Goal: Task Accomplishment & Management: Manage account settings

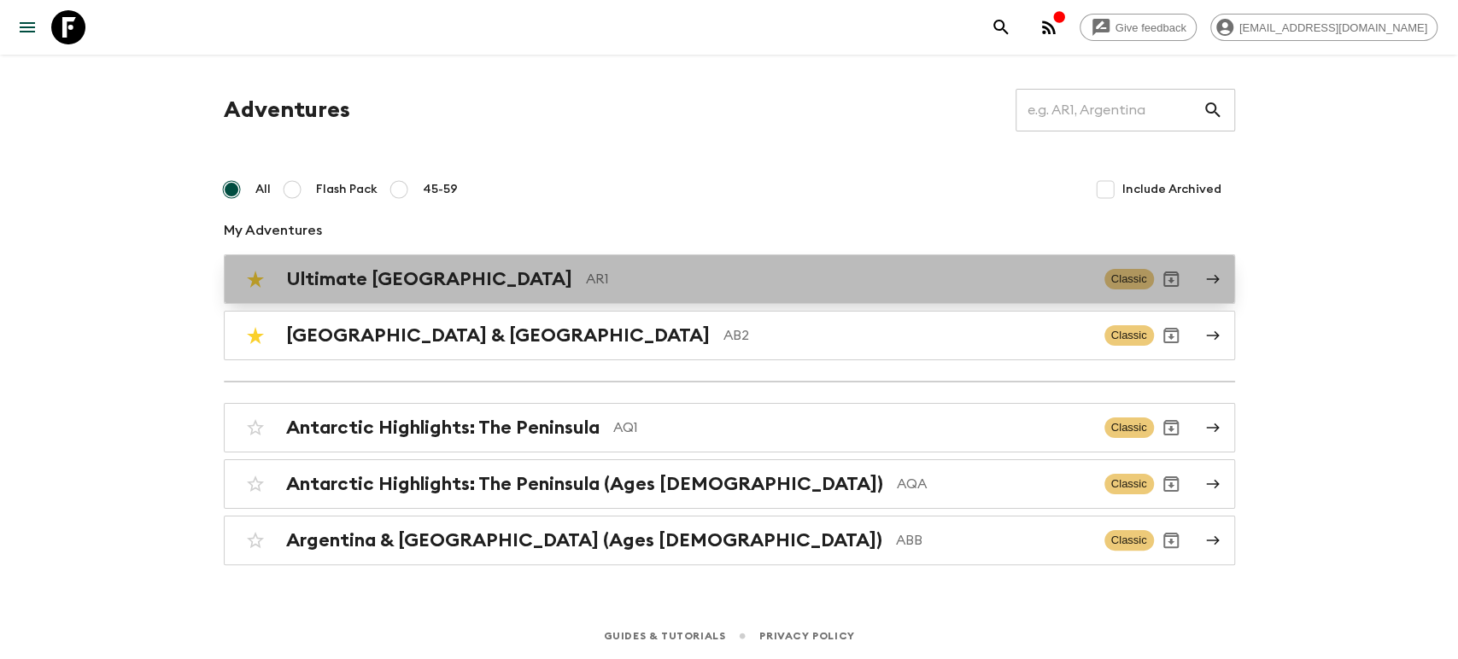
click at [586, 272] on p "AR1" at bounding box center [838, 279] width 505 height 20
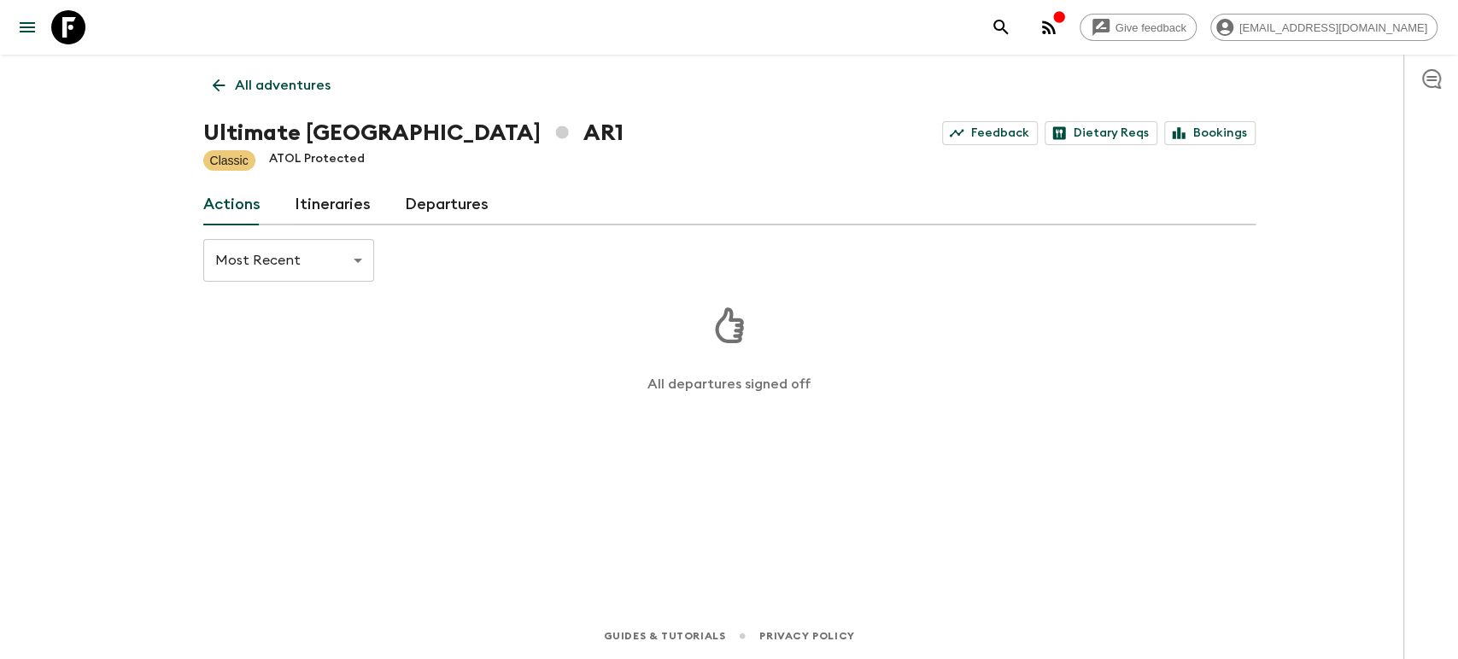
click at [449, 208] on link "Departures" at bounding box center [447, 204] width 84 height 41
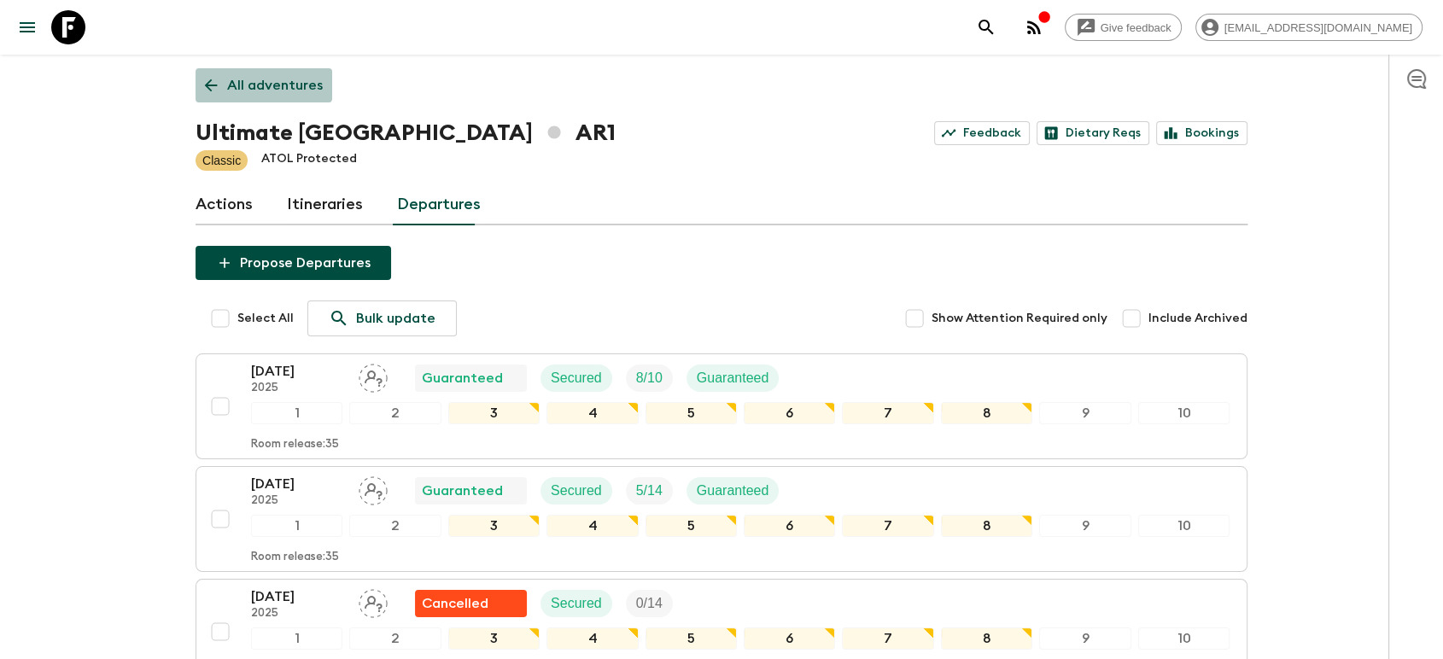
click at [254, 76] on p "All adventures" at bounding box center [275, 85] width 96 height 20
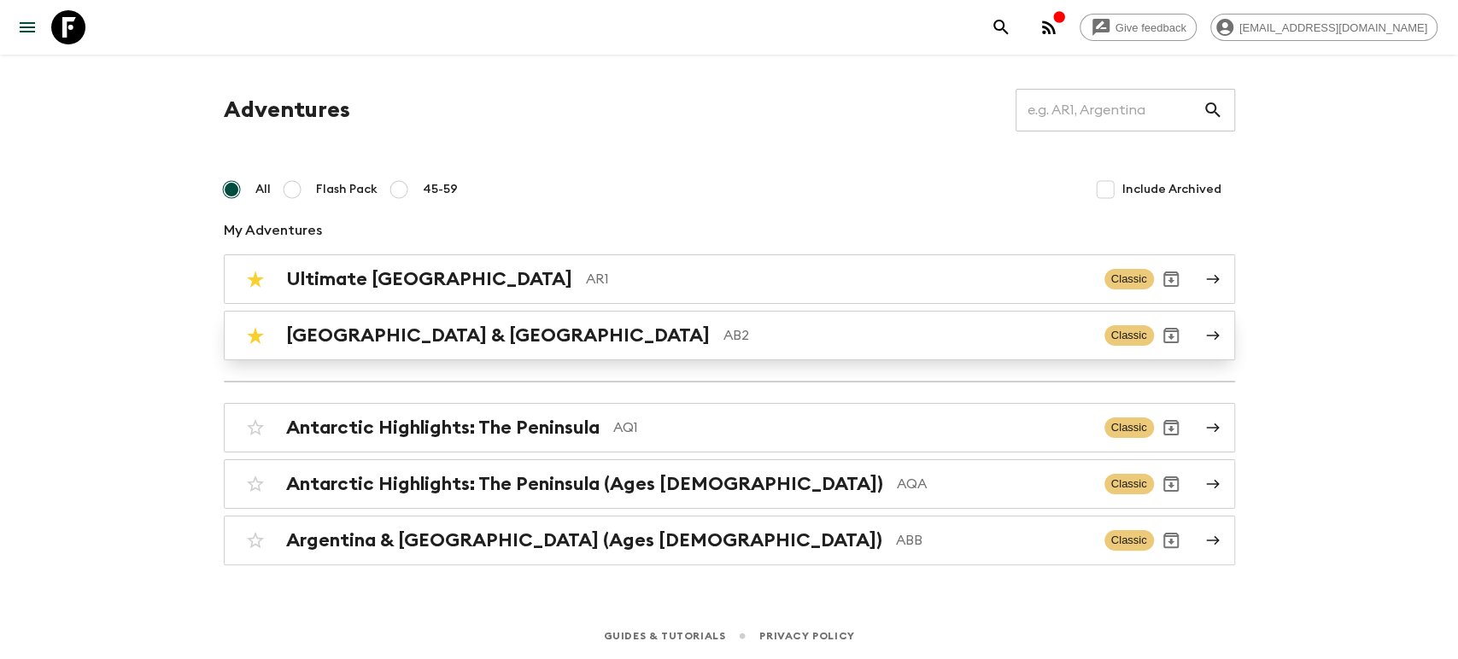
click at [723, 325] on p "AB2" at bounding box center [906, 335] width 367 height 20
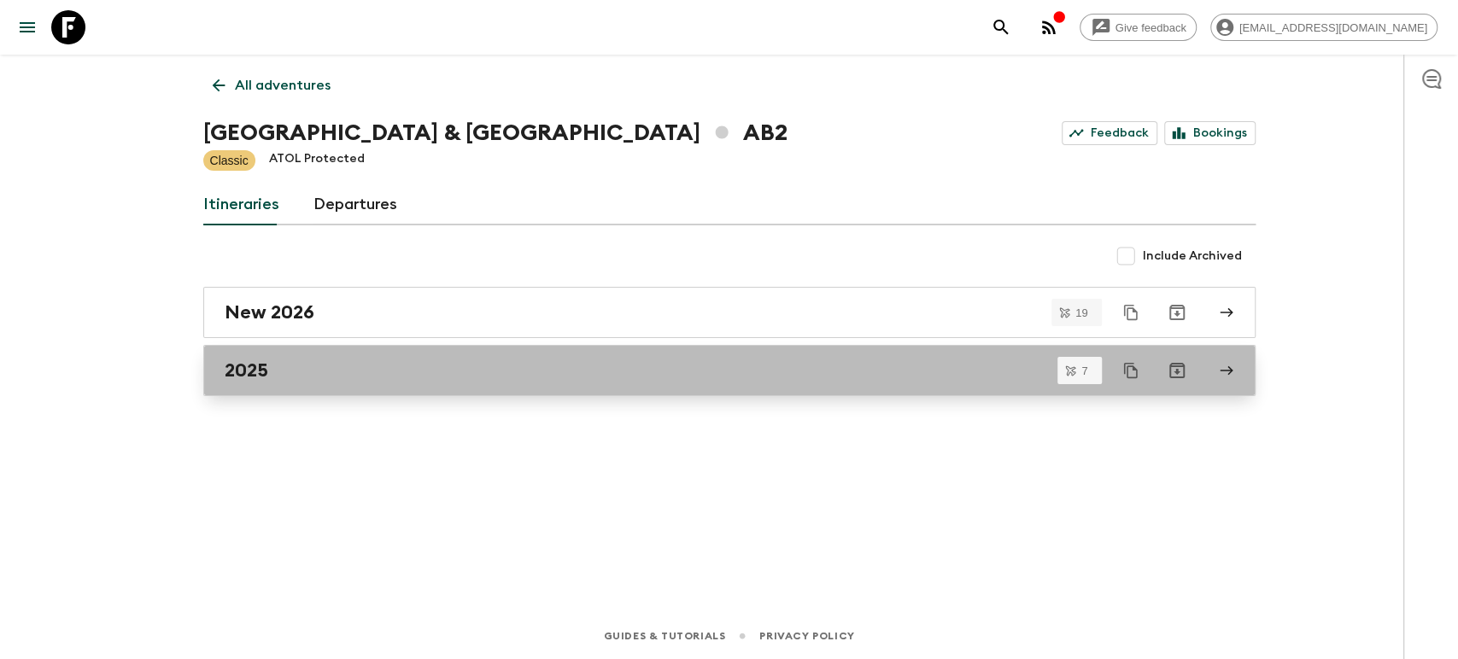
click at [320, 377] on div "2025" at bounding box center [713, 371] width 977 height 22
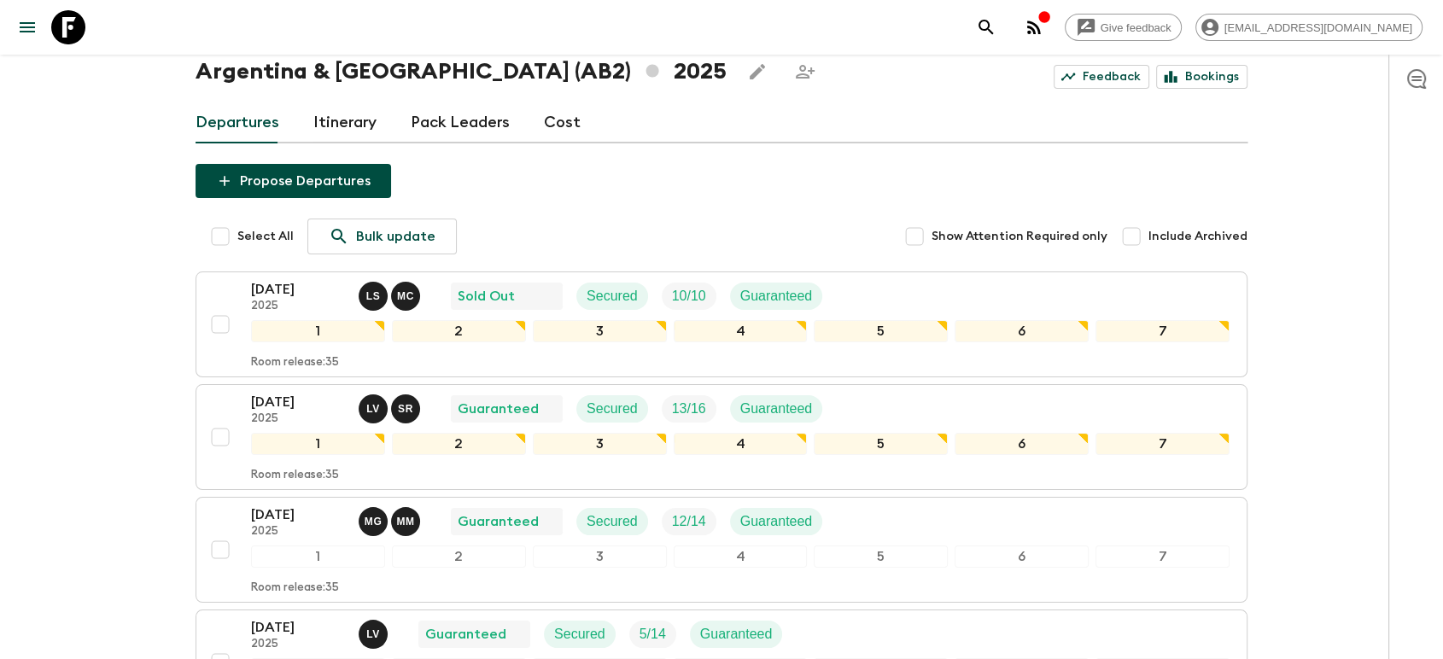
scroll to position [95, 0]
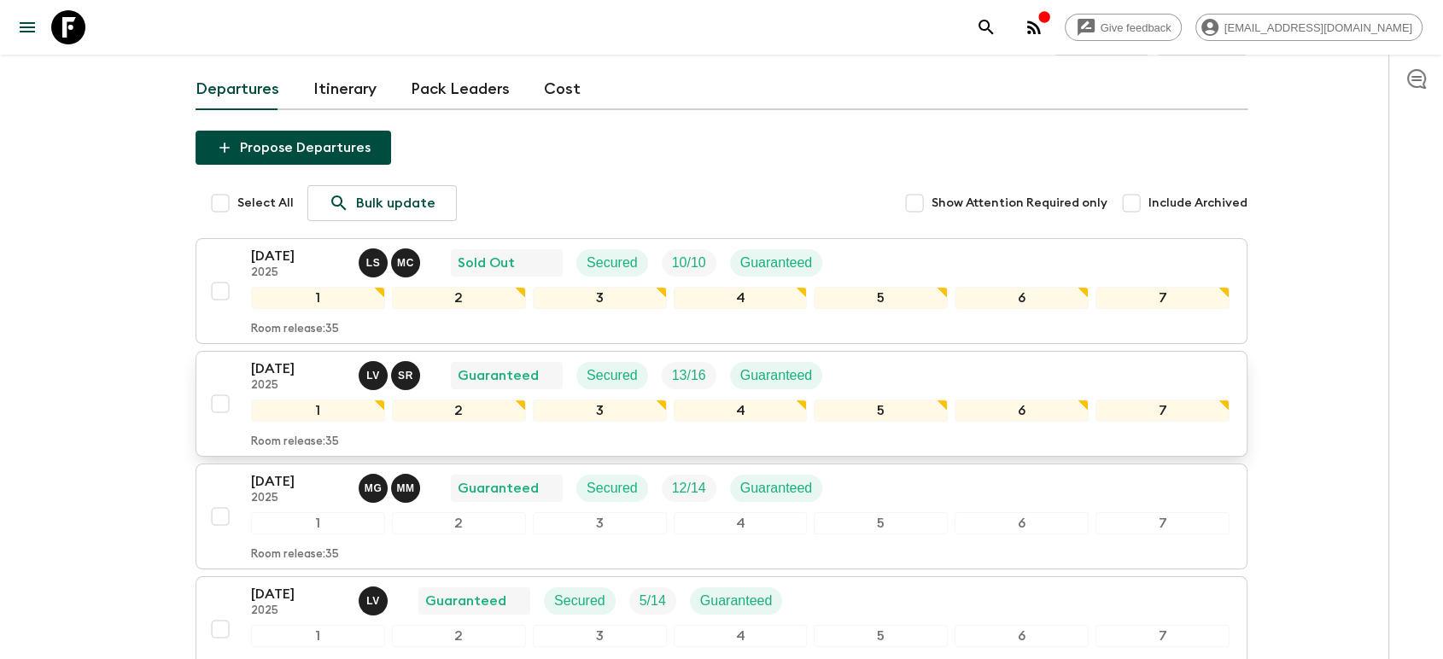
click at [293, 368] on p "[DATE]" at bounding box center [298, 369] width 94 height 20
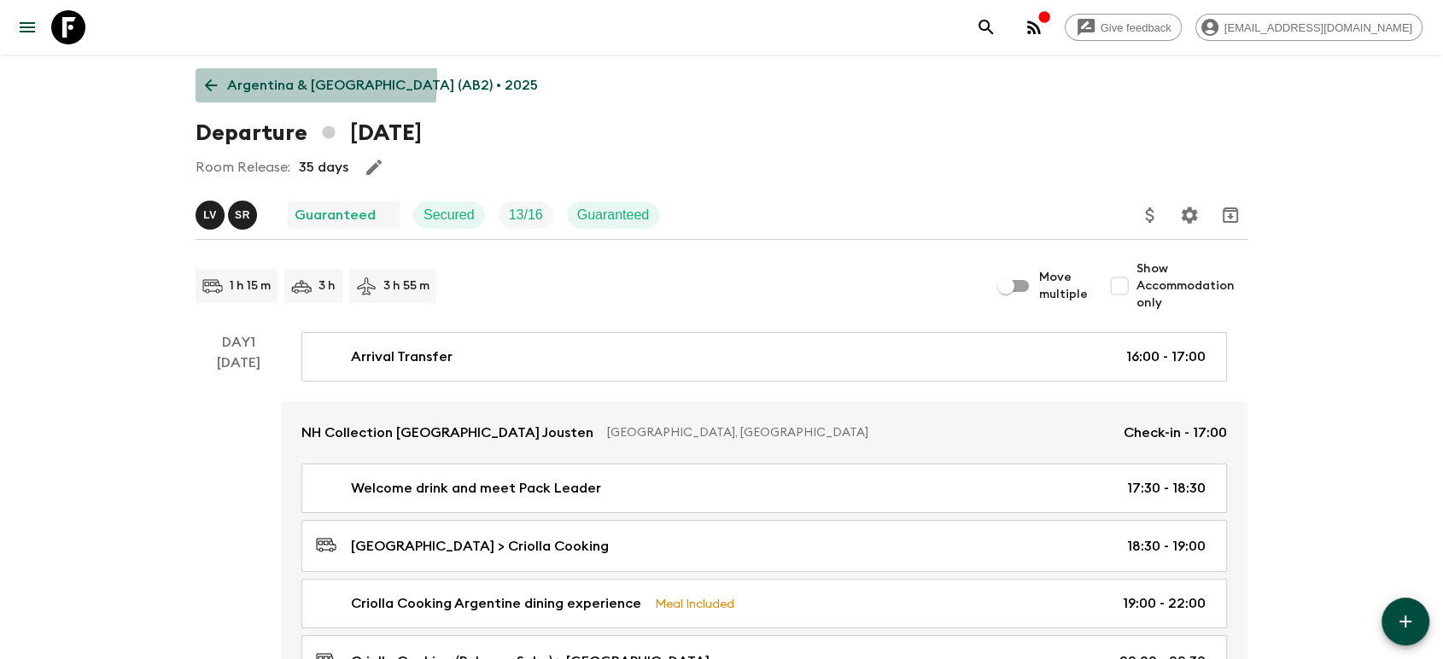
click at [216, 79] on icon at bounding box center [211, 85] width 19 height 19
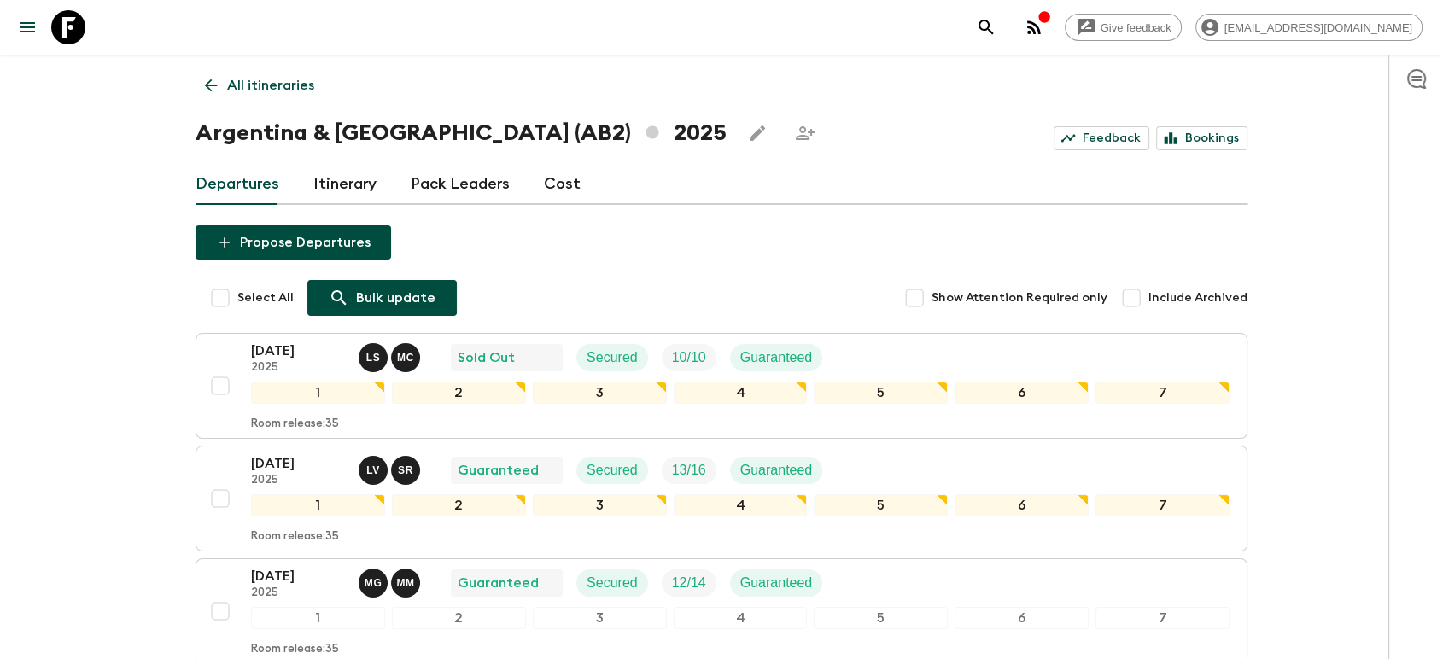
click at [342, 301] on icon at bounding box center [339, 298] width 20 height 20
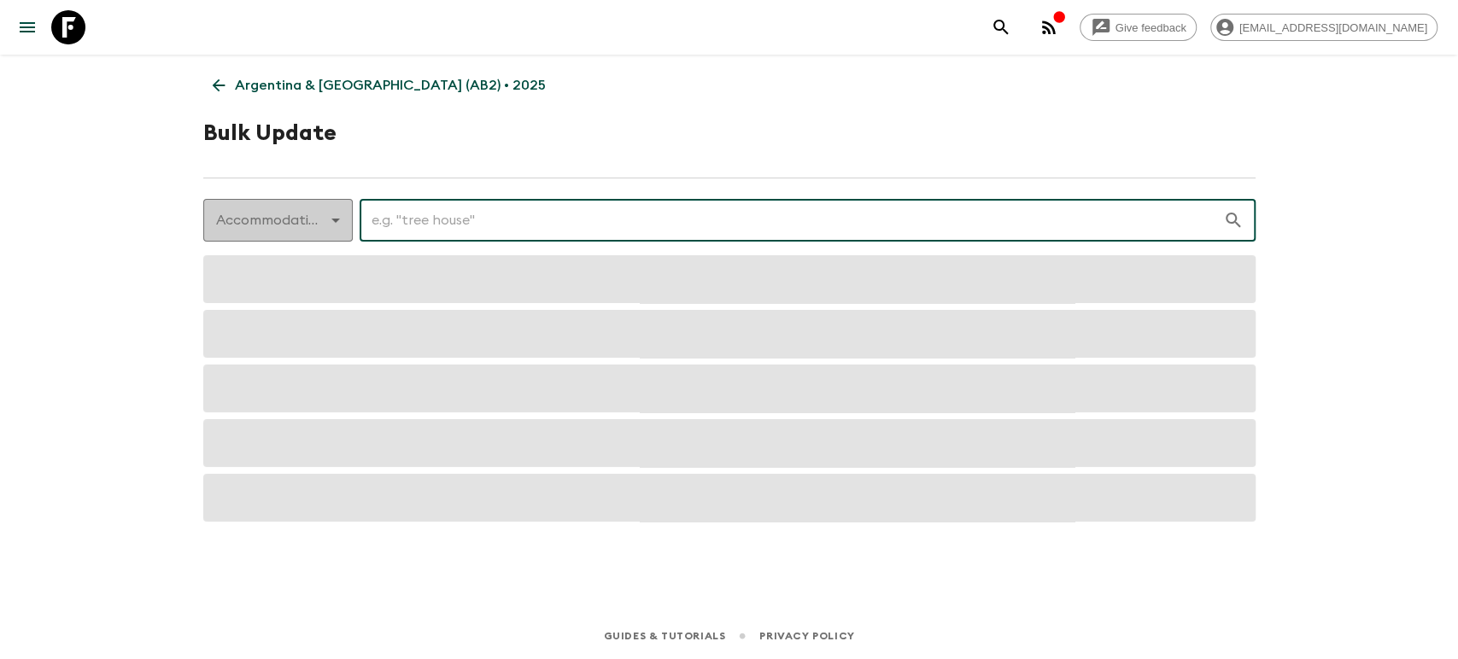
click at [340, 217] on body "Give feedback [PERSON_NAME][EMAIL_ADDRESS][DOMAIN_NAME] [GEOGRAPHIC_DATA] & [GE…" at bounding box center [729, 329] width 1458 height 659
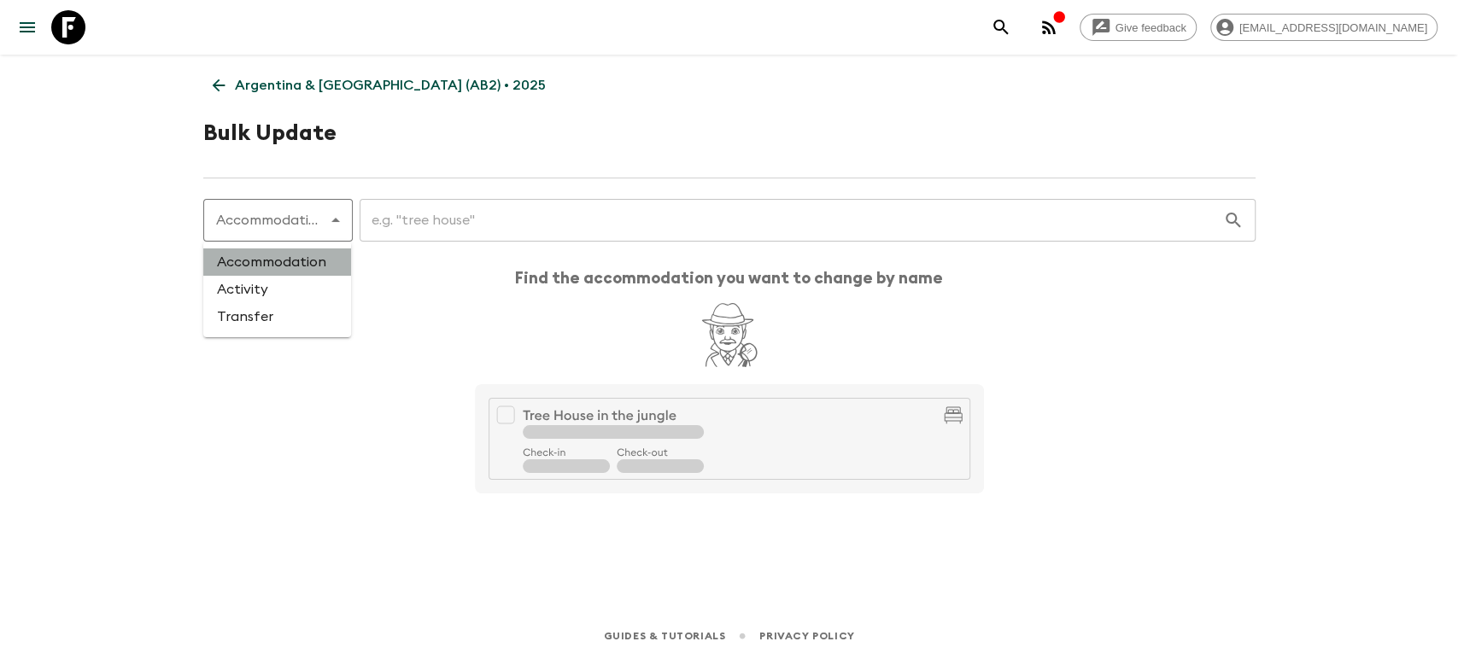
click at [321, 260] on li "Accommodation" at bounding box center [277, 262] width 148 height 27
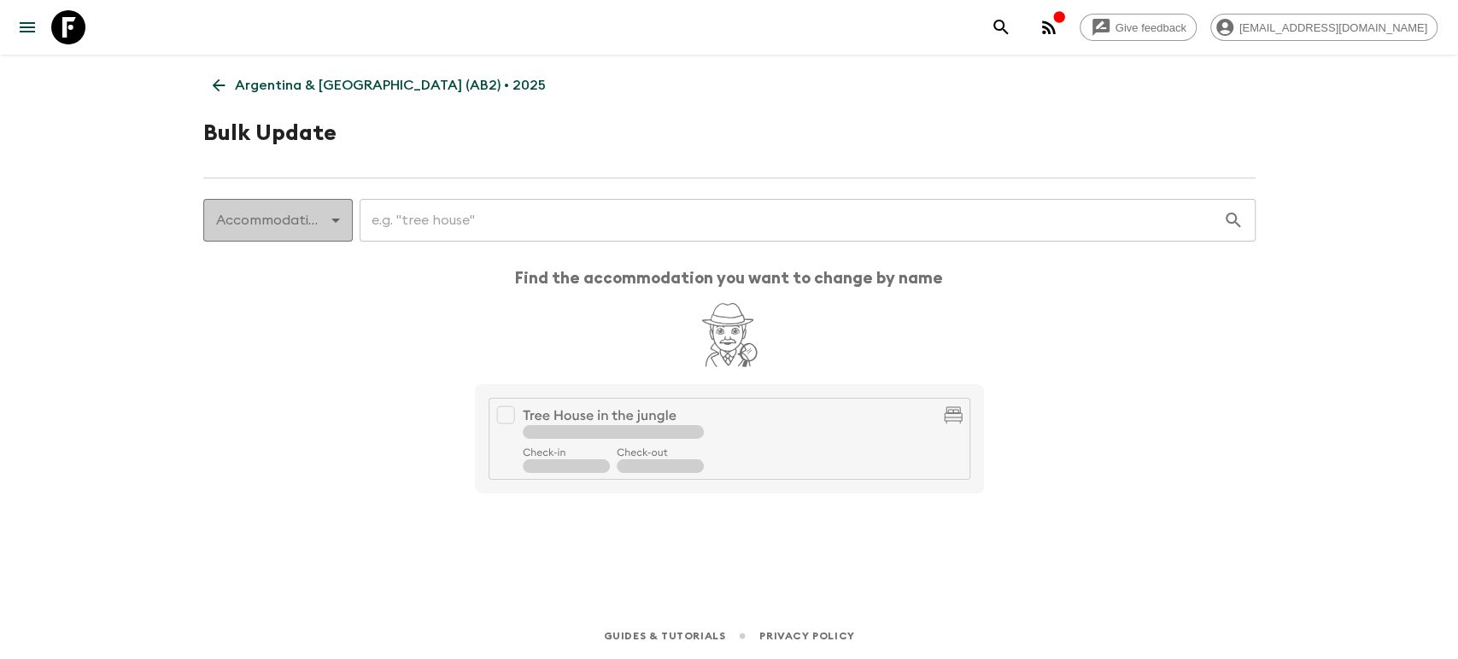
click at [333, 223] on body "Give feedback [PERSON_NAME][EMAIL_ADDRESS][DOMAIN_NAME] [GEOGRAPHIC_DATA] & [GE…" at bounding box center [729, 329] width 1458 height 659
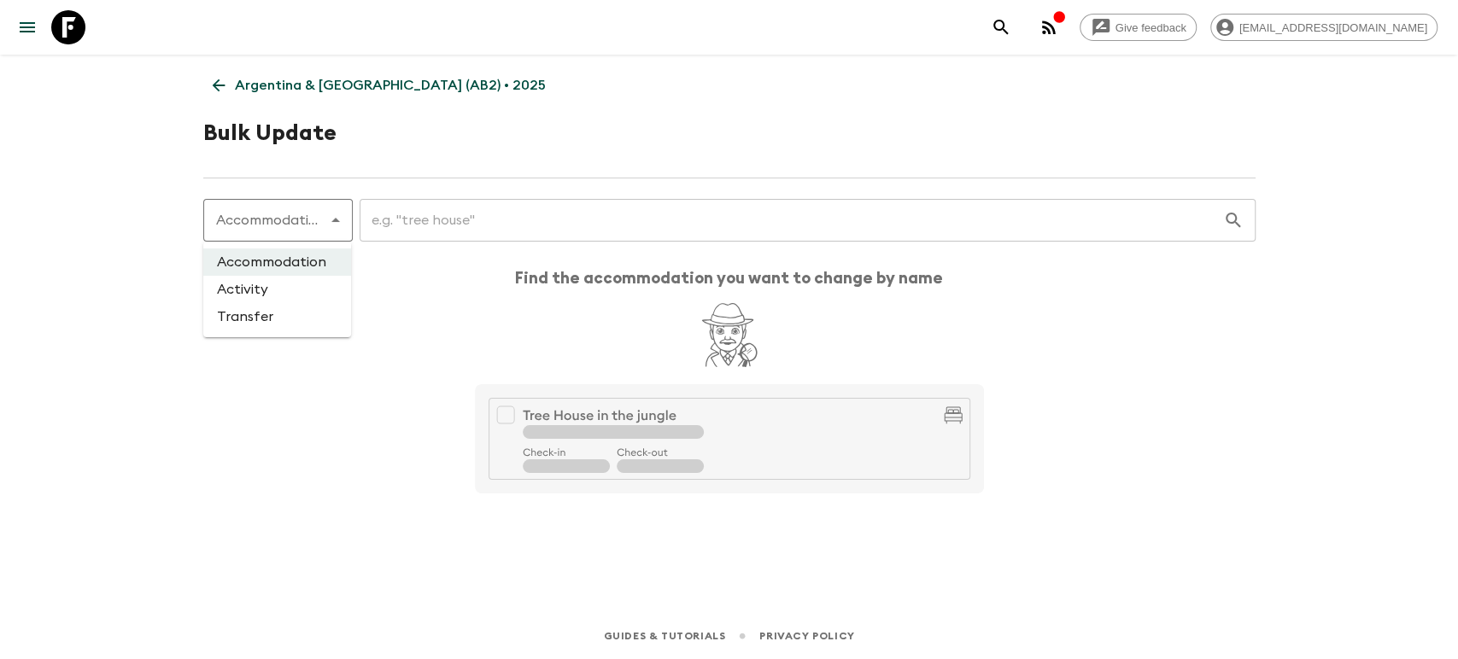
click at [406, 205] on div at bounding box center [729, 329] width 1458 height 659
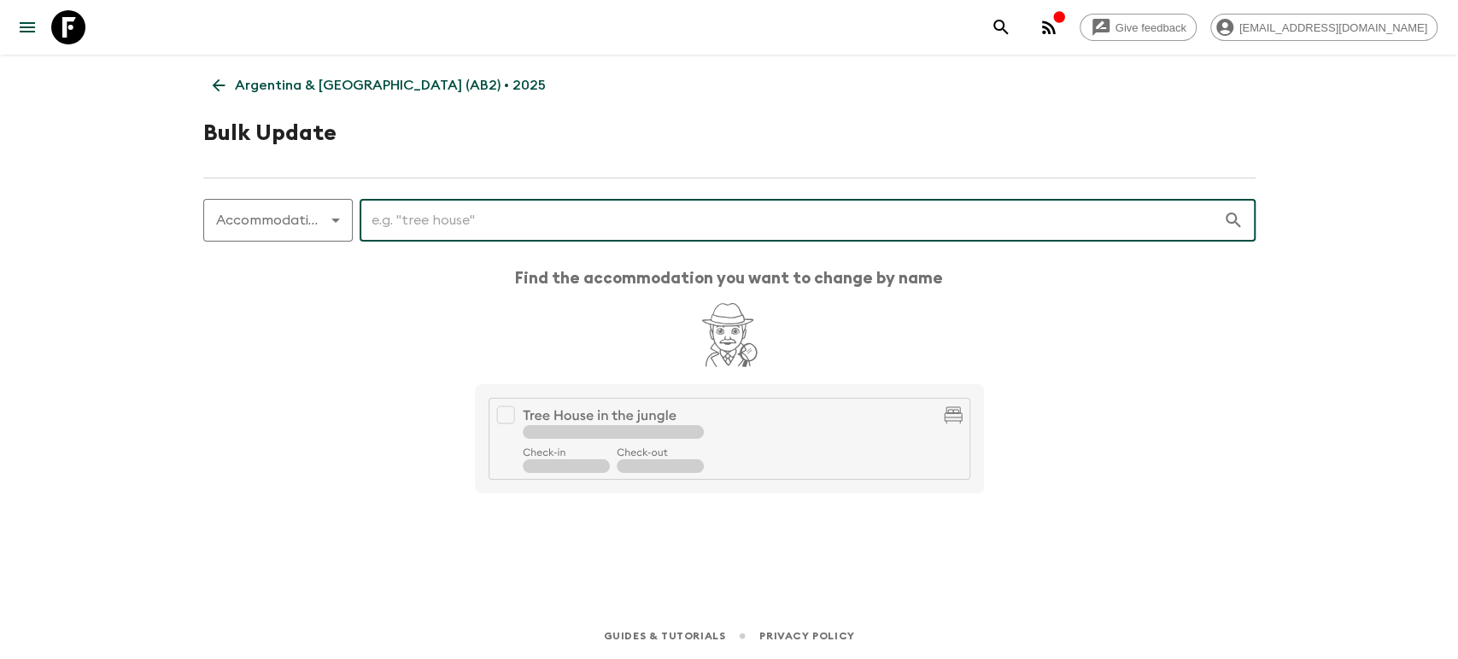
click at [405, 214] on input "text" at bounding box center [791, 220] width 863 height 48
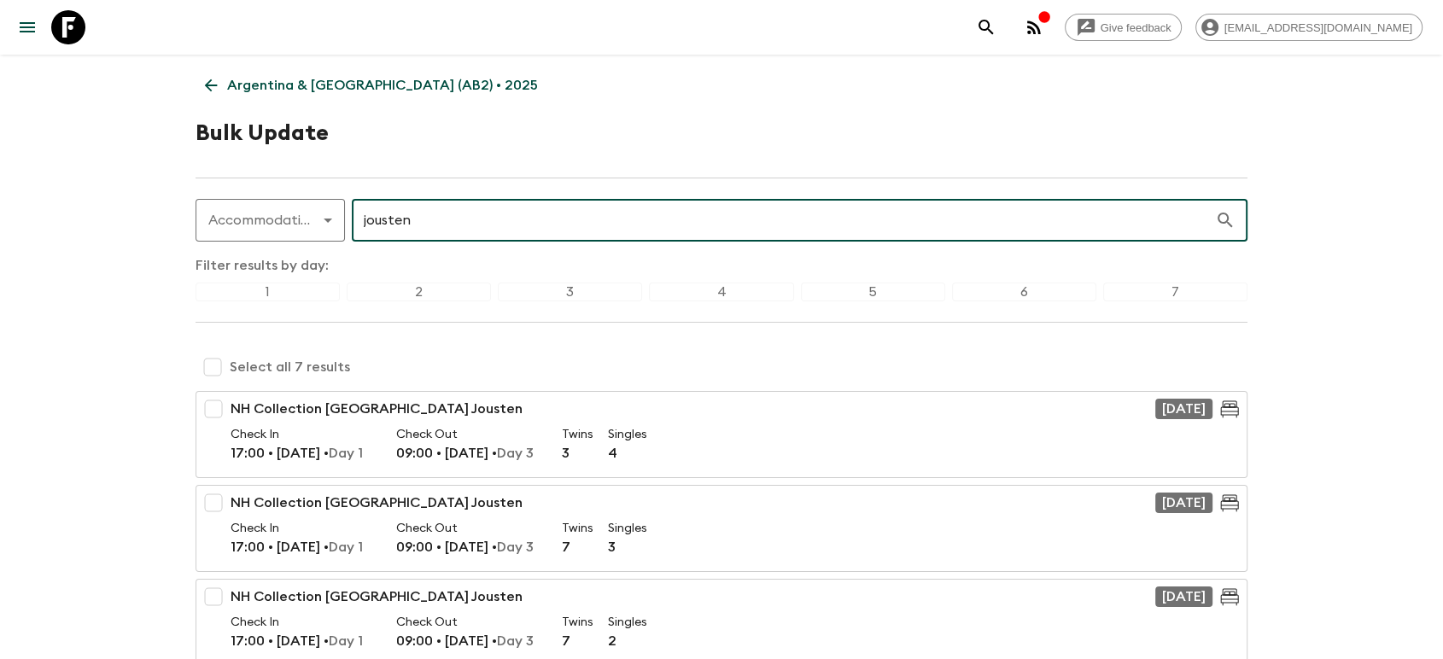
type input "jousten"
click at [296, 75] on p "Argentina & [GEOGRAPHIC_DATA] (AB2) • 2025" at bounding box center [382, 85] width 311 height 20
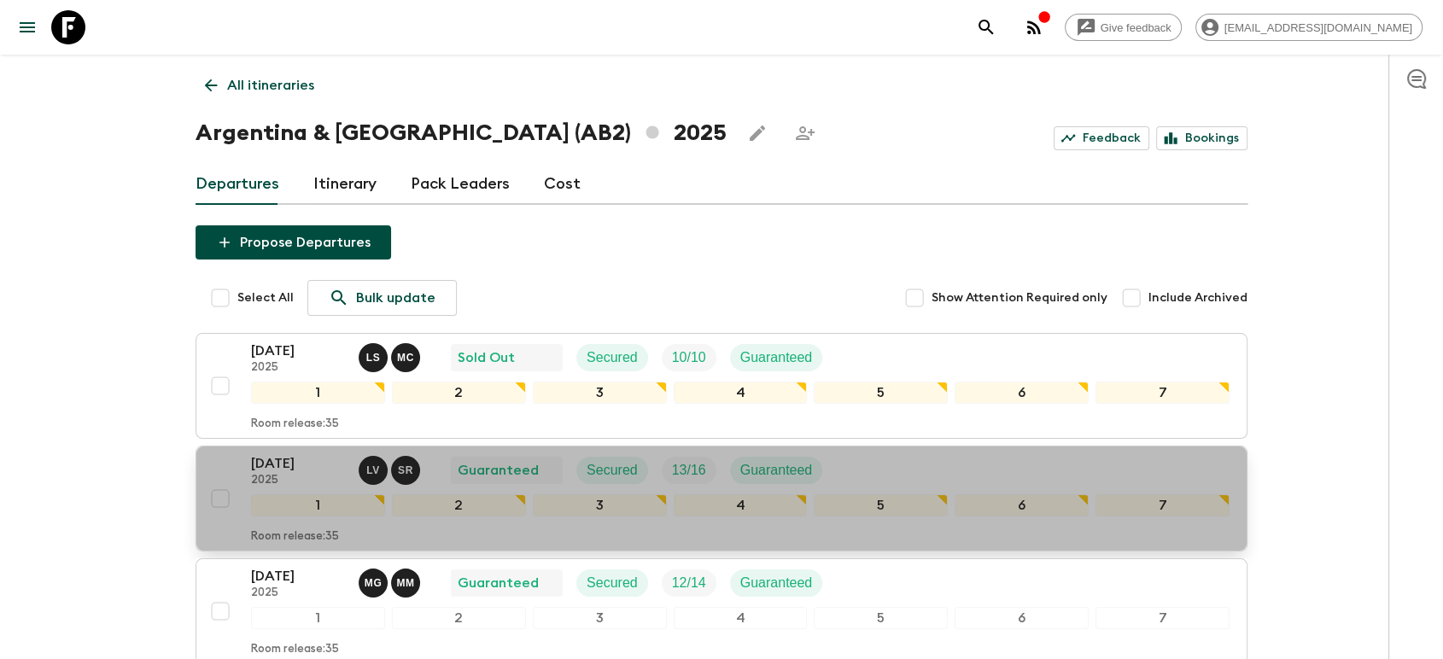
click at [294, 477] on p "2025" at bounding box center [298, 481] width 94 height 14
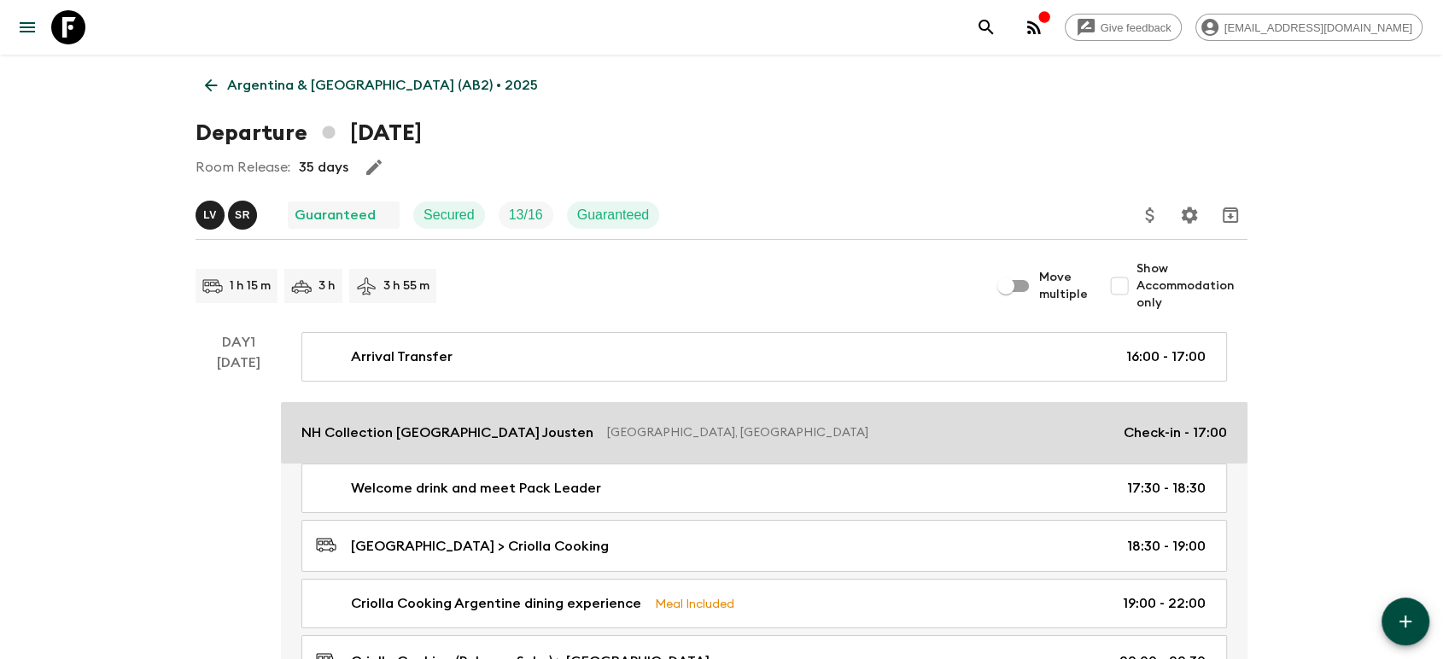
click at [444, 437] on p "NH Collection [GEOGRAPHIC_DATA] Jousten" at bounding box center [447, 433] width 292 height 20
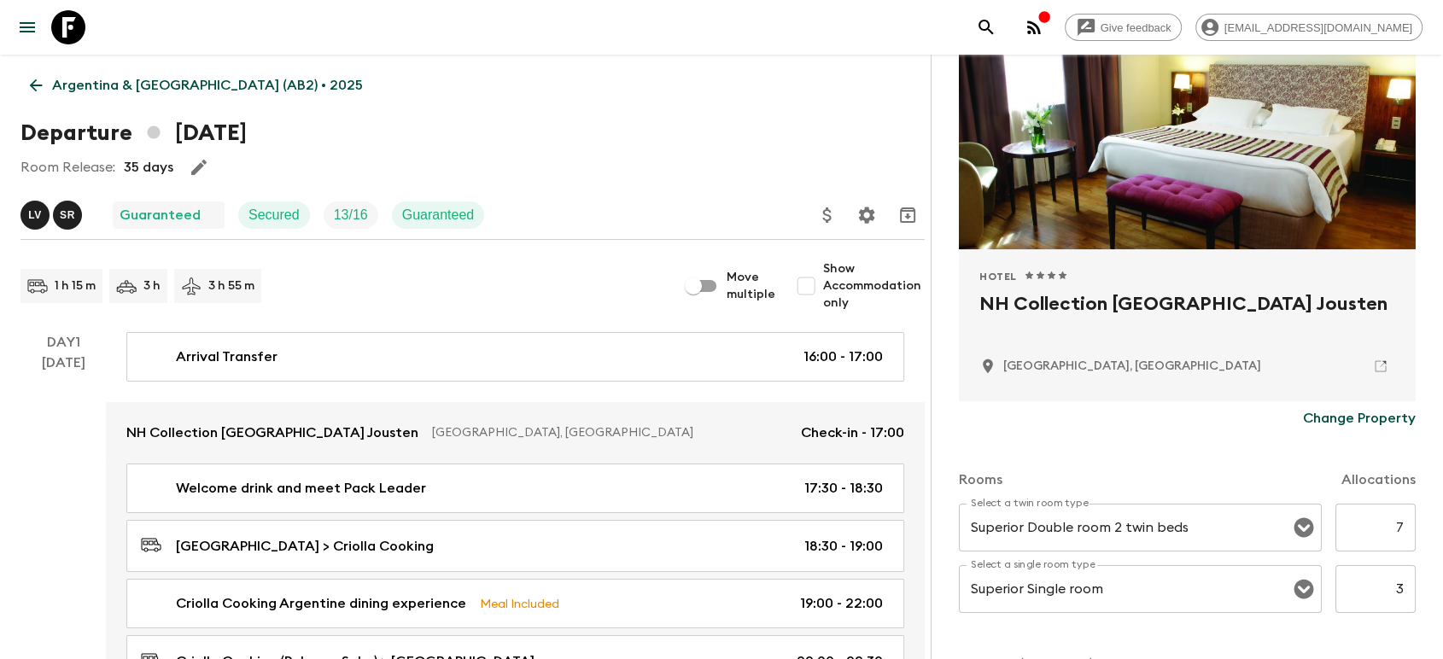
scroll to position [284, 0]
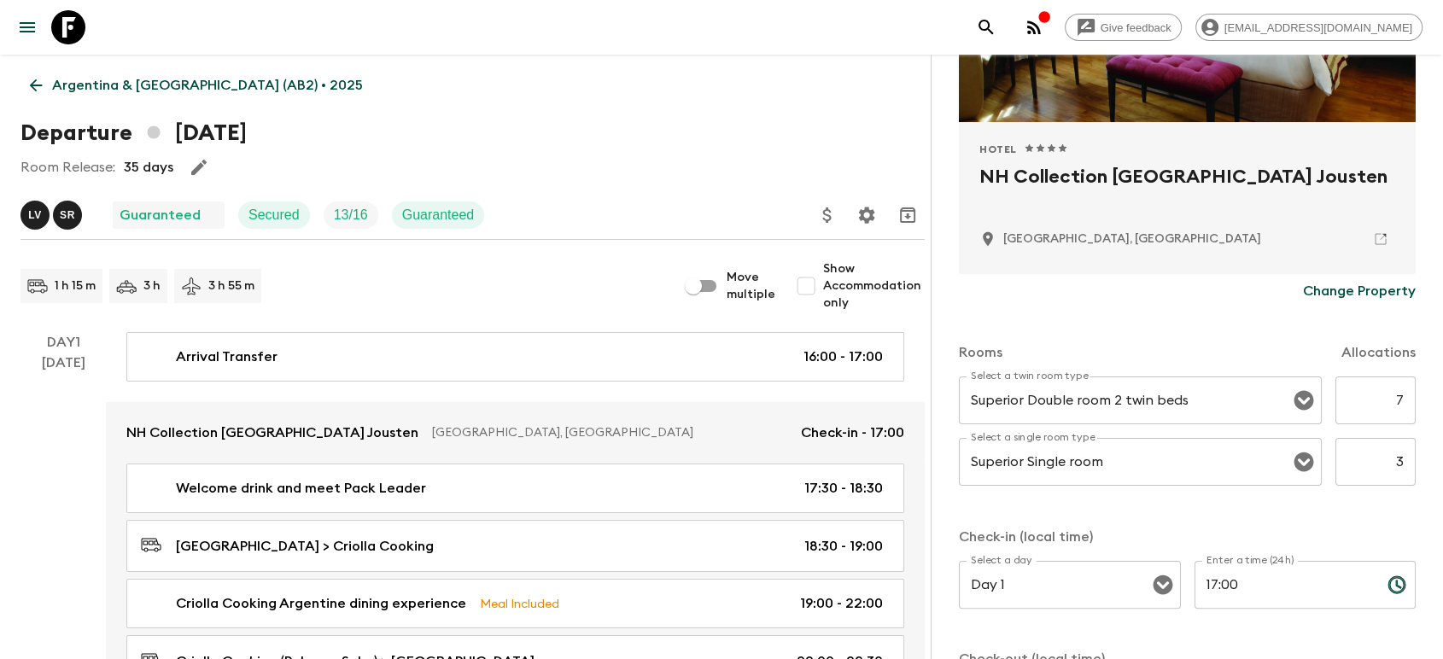
click at [1352, 455] on input "3" at bounding box center [1376, 462] width 80 height 48
type input "4"
click at [1320, 502] on div "Select a twin room type Superior Double room 2 twin beds Select a twin room typ…" at bounding box center [1187, 442] width 457 height 130
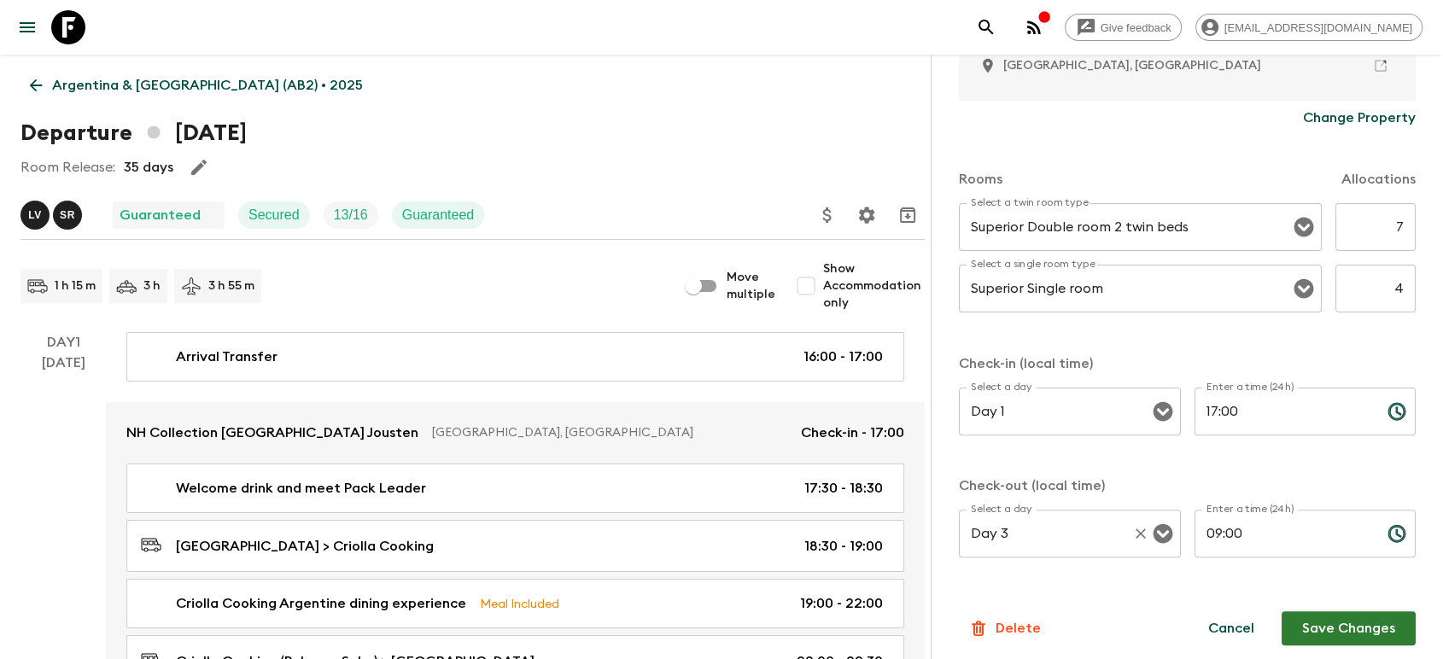
scroll to position [465, 0]
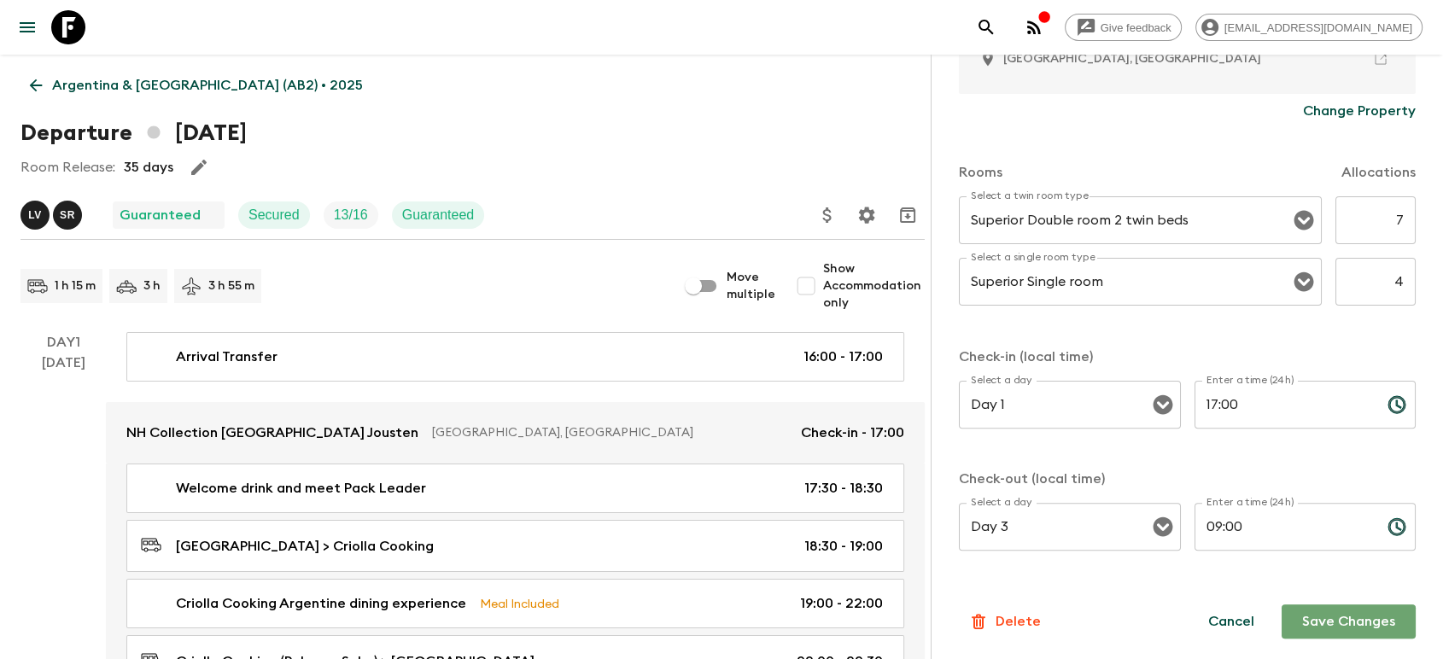
click at [1363, 626] on button "Save Changes" at bounding box center [1349, 622] width 134 height 34
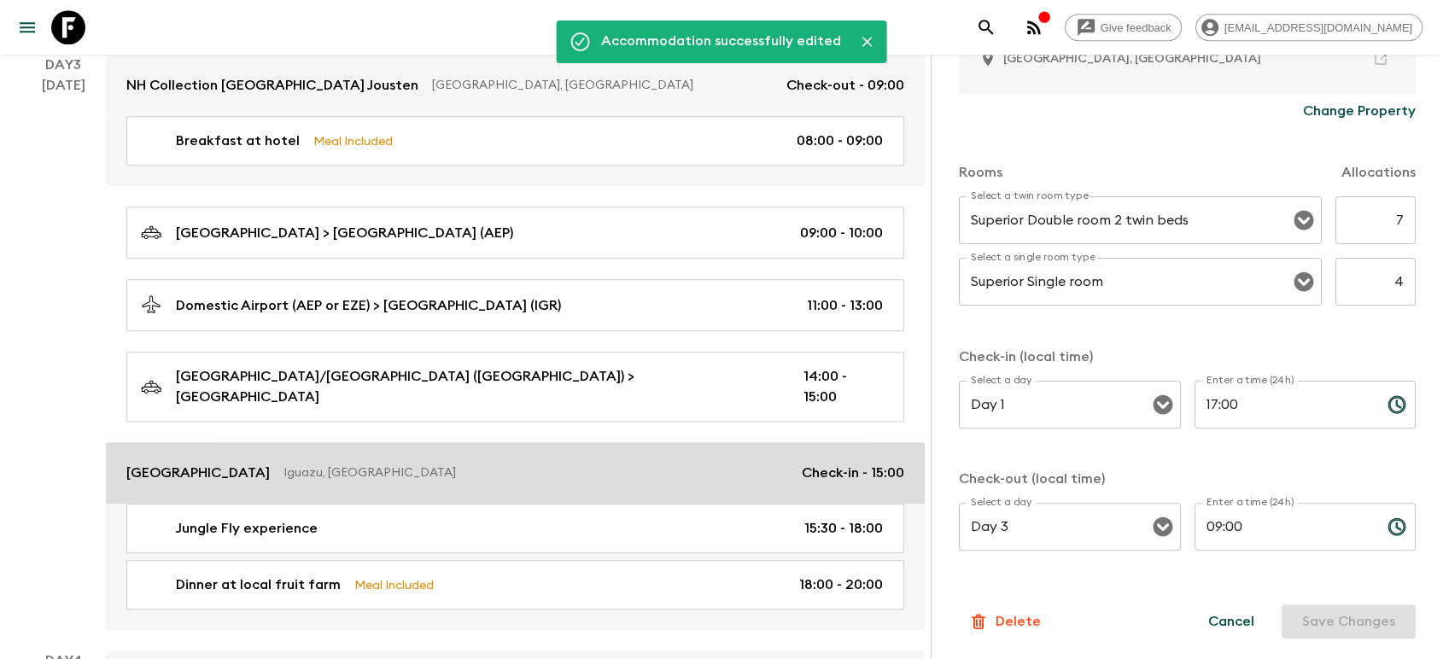
scroll to position [1138, 0]
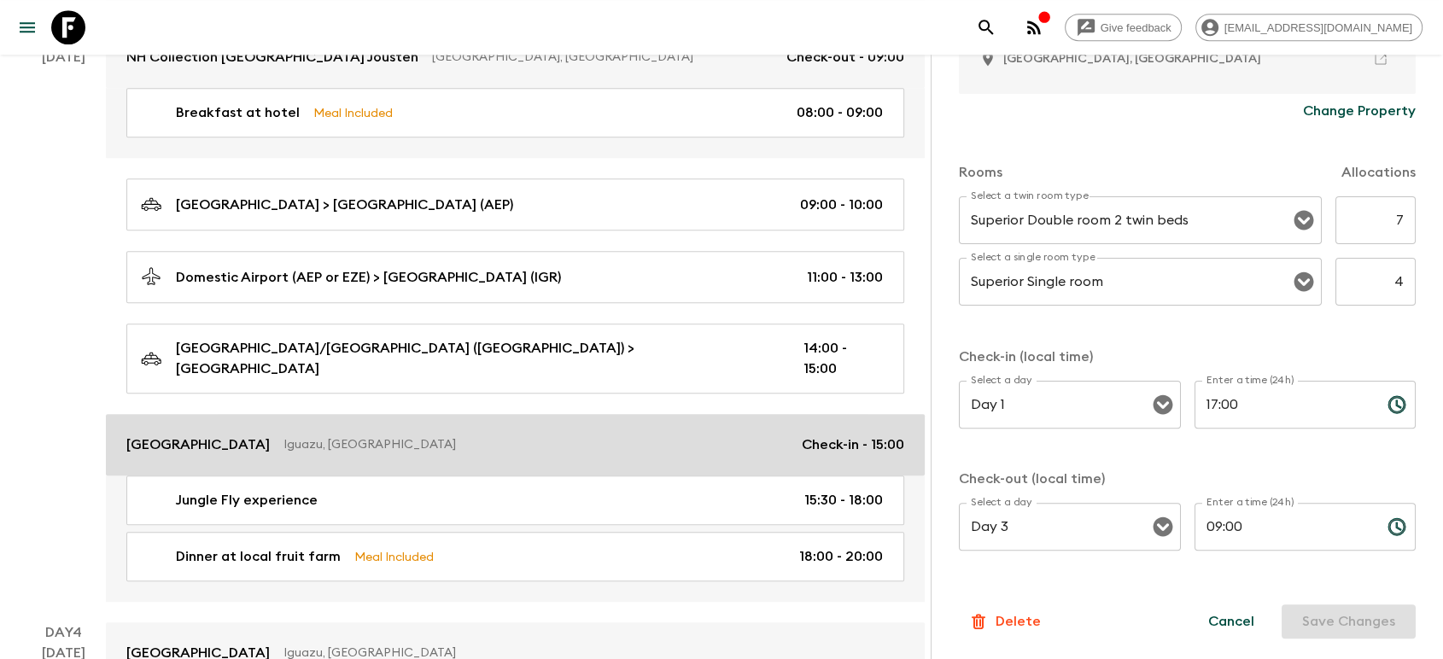
click at [268, 435] on p "[GEOGRAPHIC_DATA]" at bounding box center [197, 445] width 143 height 20
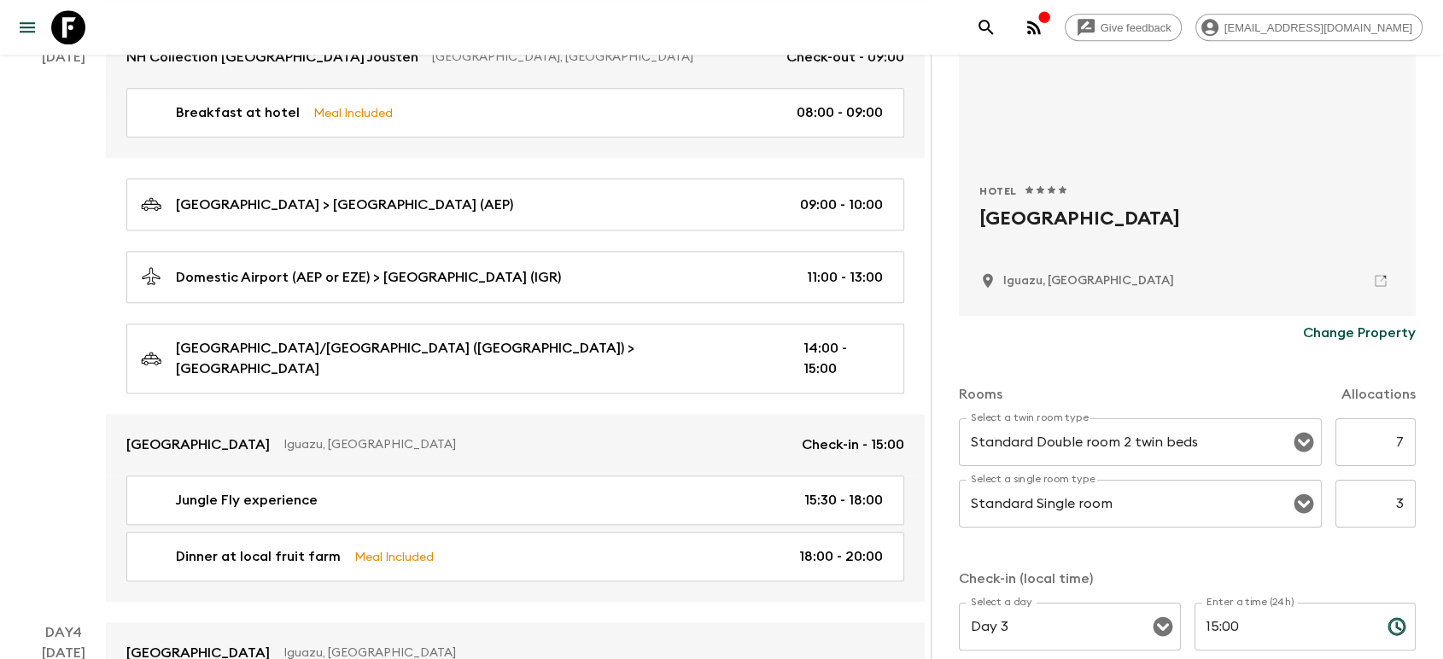
scroll to position [284, 0]
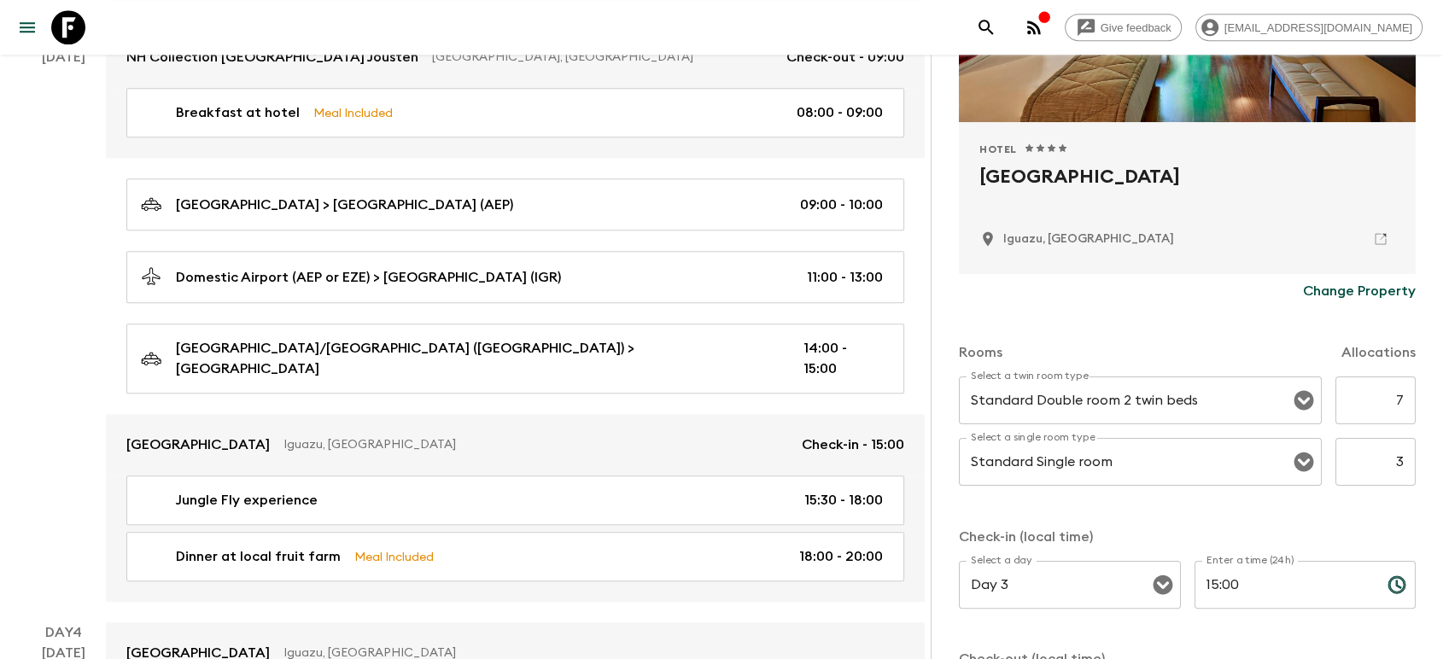
click at [1375, 453] on input "3" at bounding box center [1376, 462] width 80 height 48
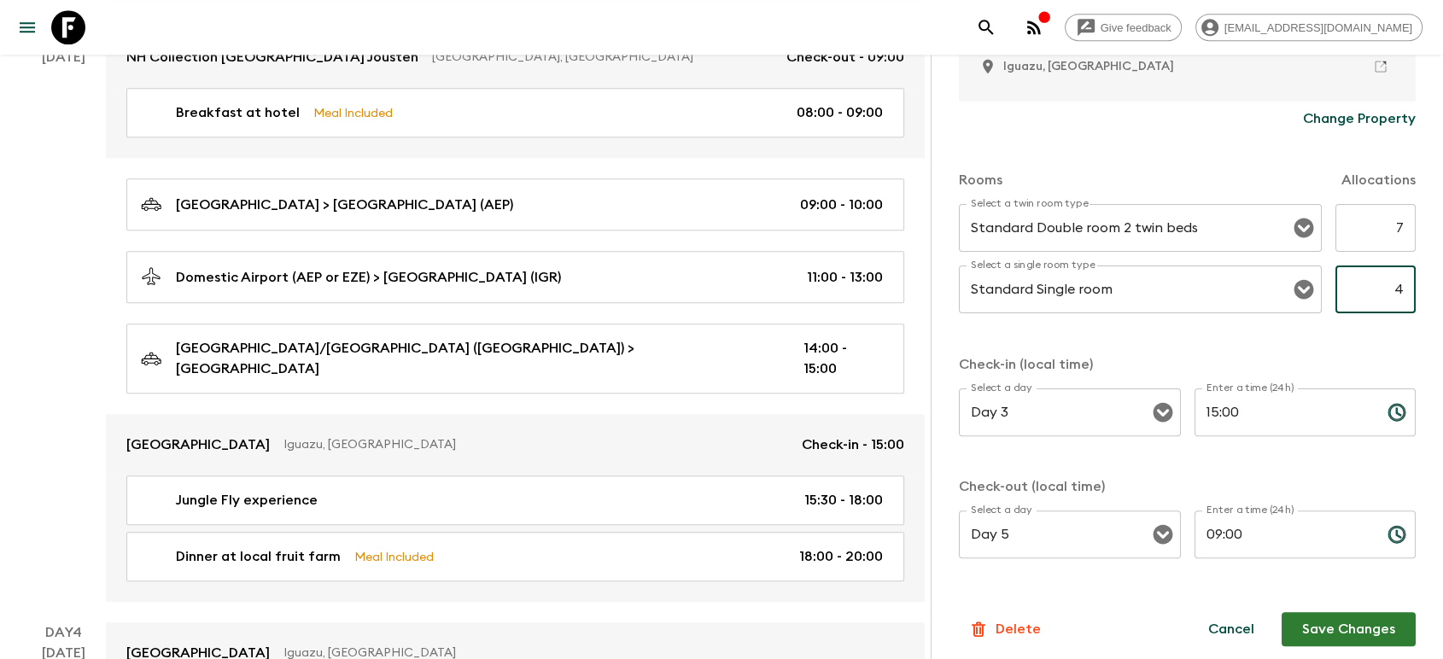
scroll to position [465, 0]
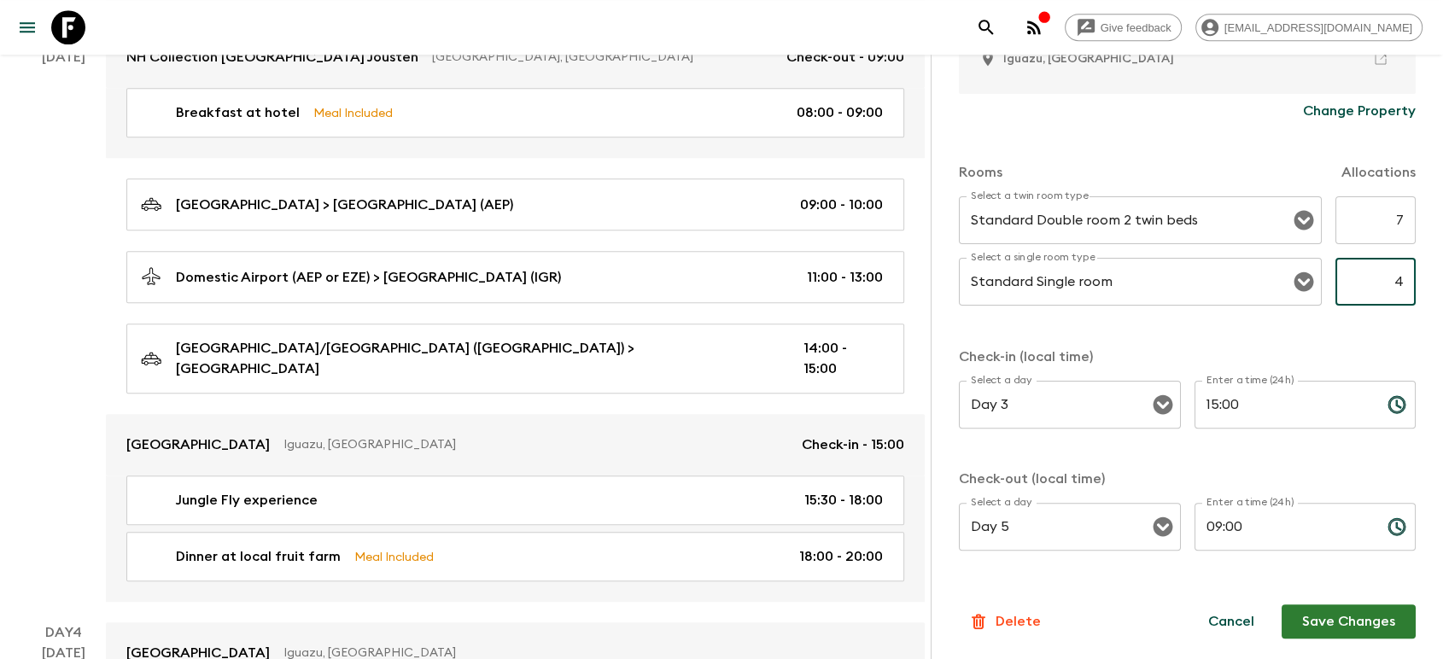
type input "4"
click at [1360, 629] on button "Save Changes" at bounding box center [1349, 622] width 134 height 34
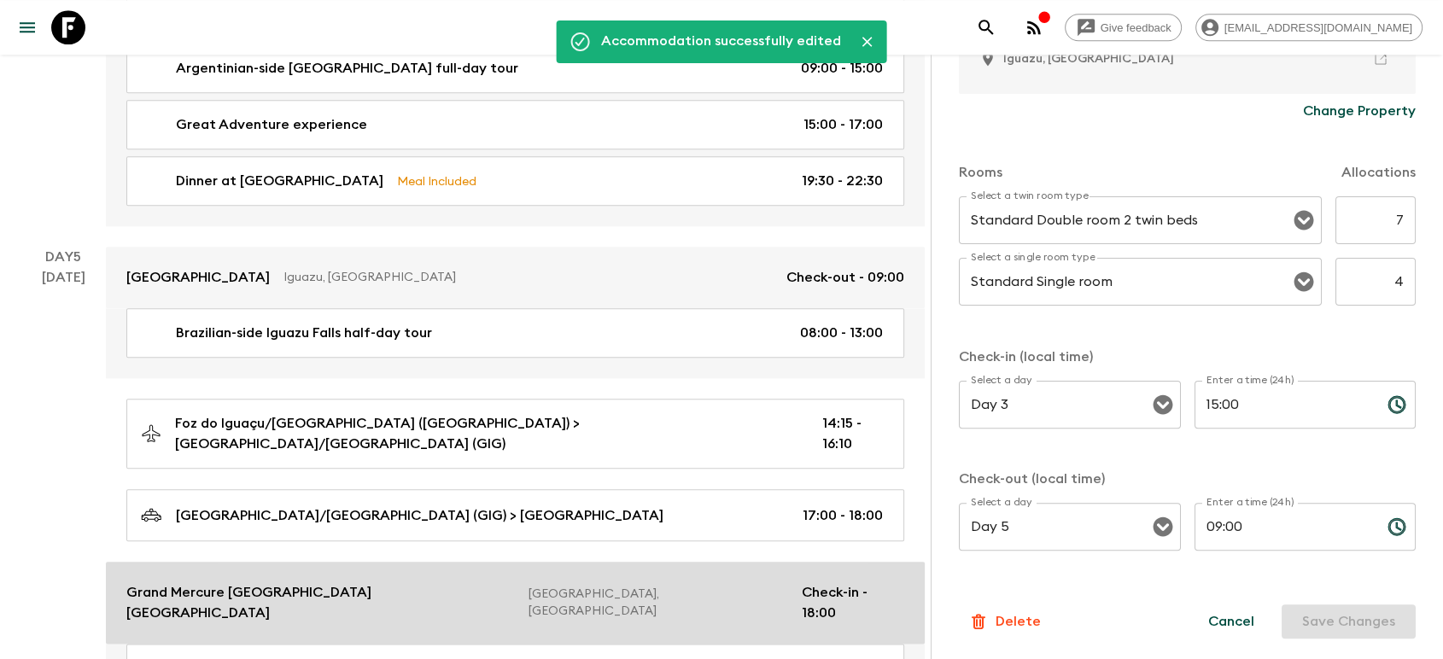
scroll to position [1992, 0]
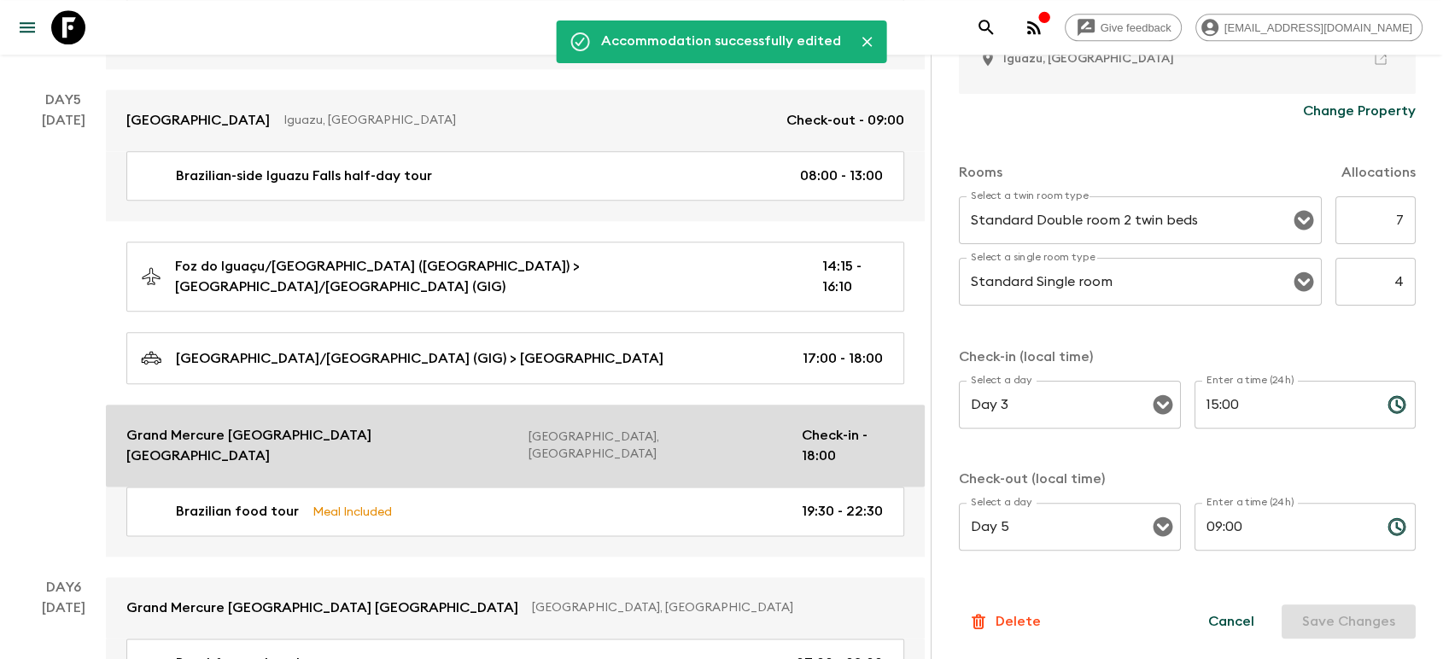
click at [203, 425] on p "Grand Mercure [GEOGRAPHIC_DATA] [GEOGRAPHIC_DATA]" at bounding box center [320, 445] width 389 height 41
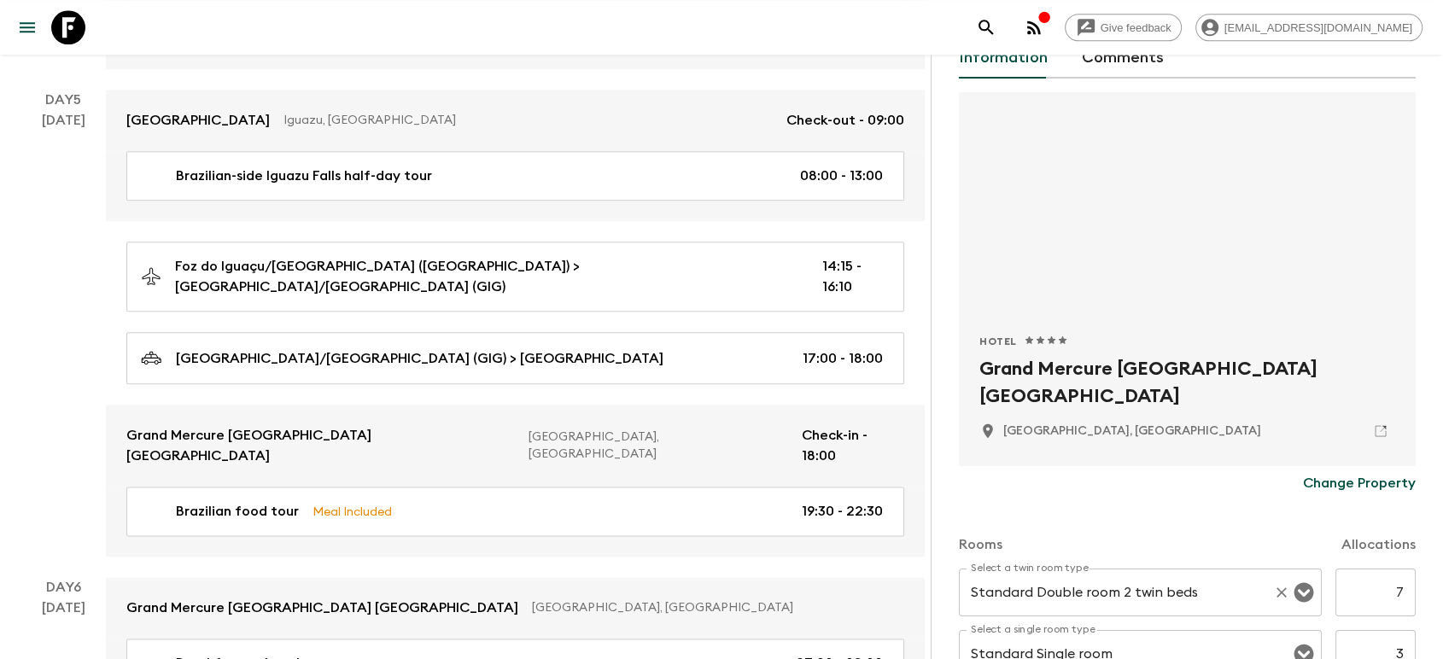
scroll to position [190, 0]
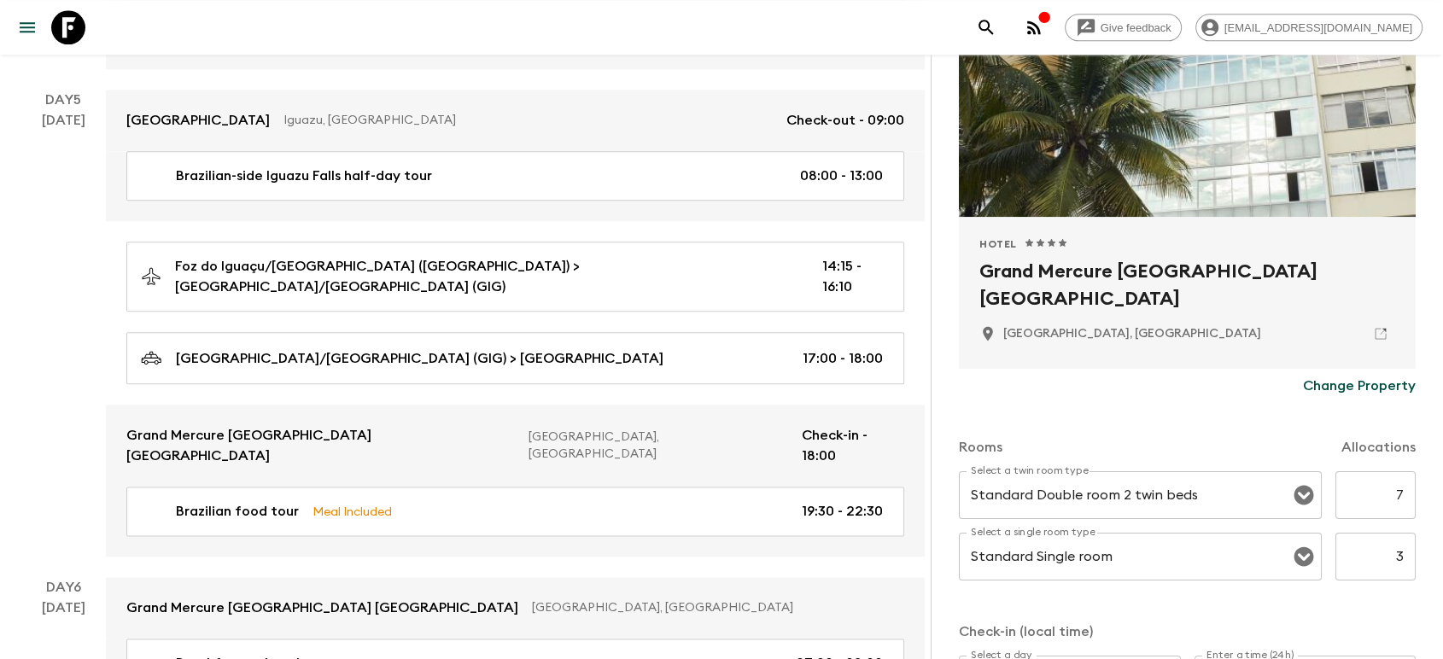
click at [1385, 562] on input "3" at bounding box center [1376, 557] width 80 height 48
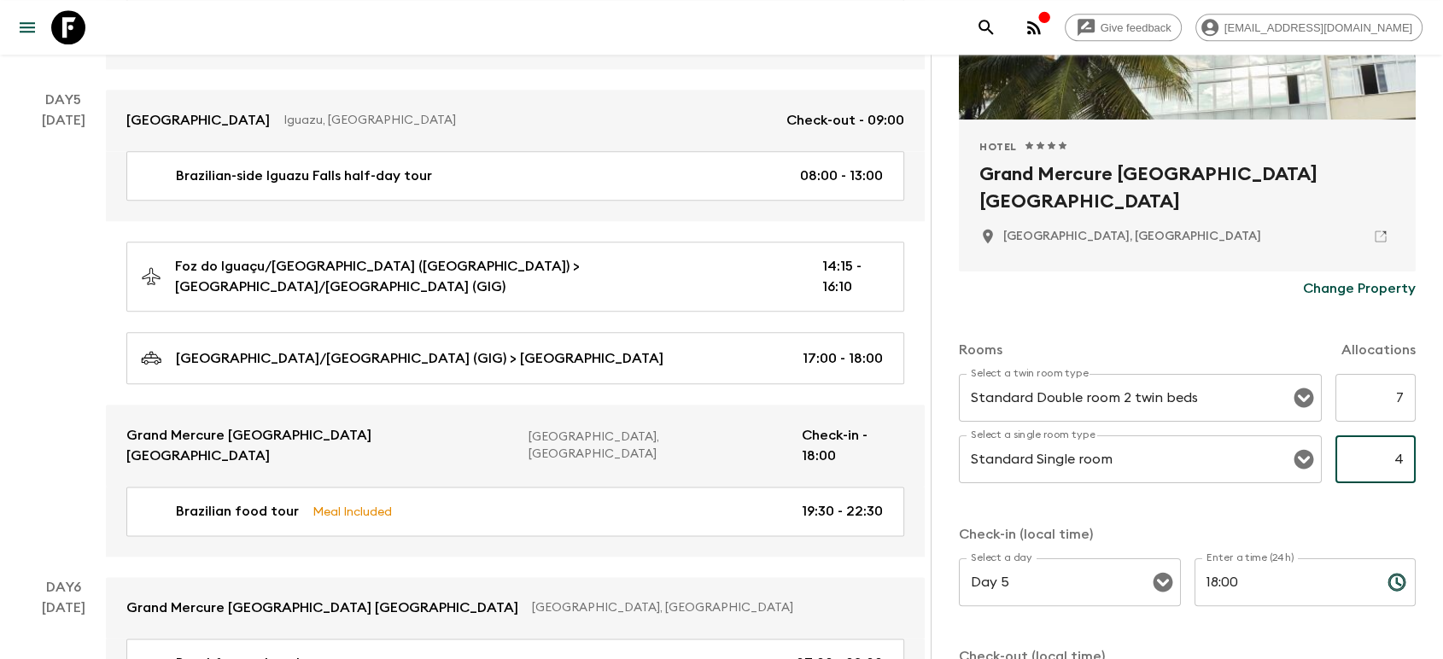
scroll to position [465, 0]
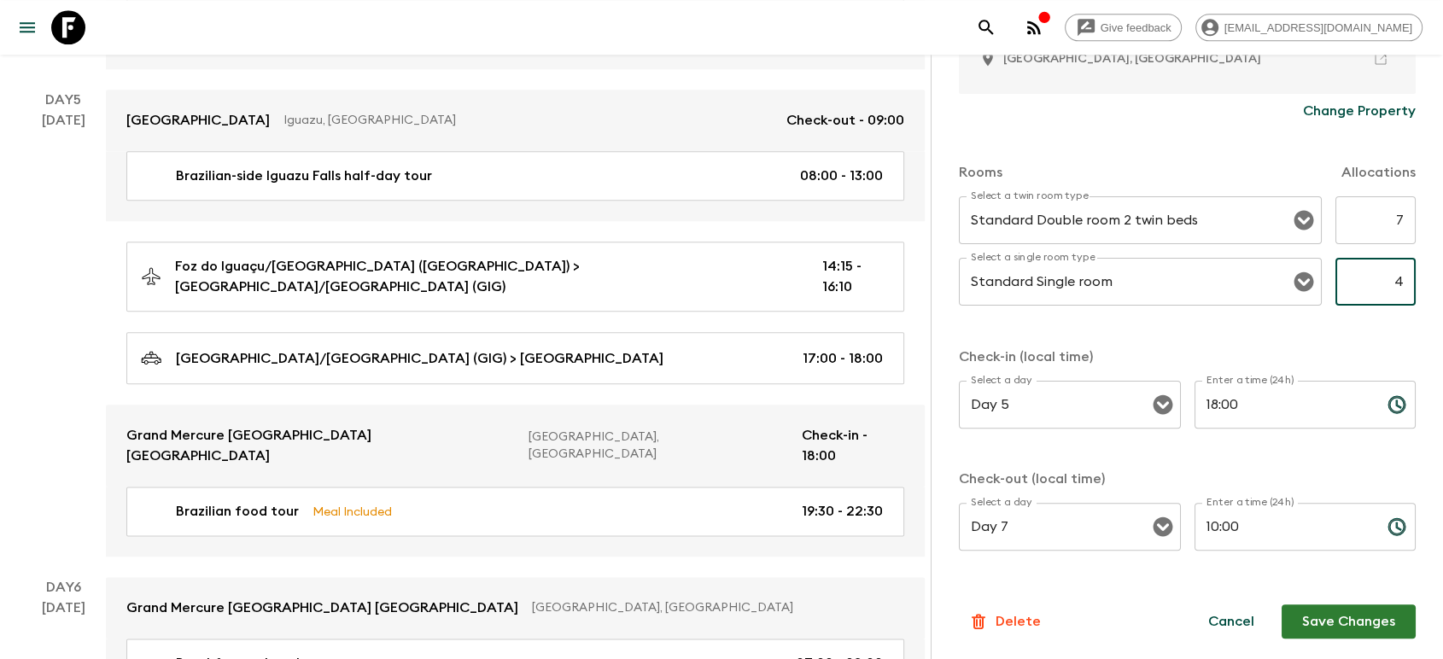
type input "4"
click at [1332, 622] on button "Save Changes" at bounding box center [1349, 622] width 134 height 34
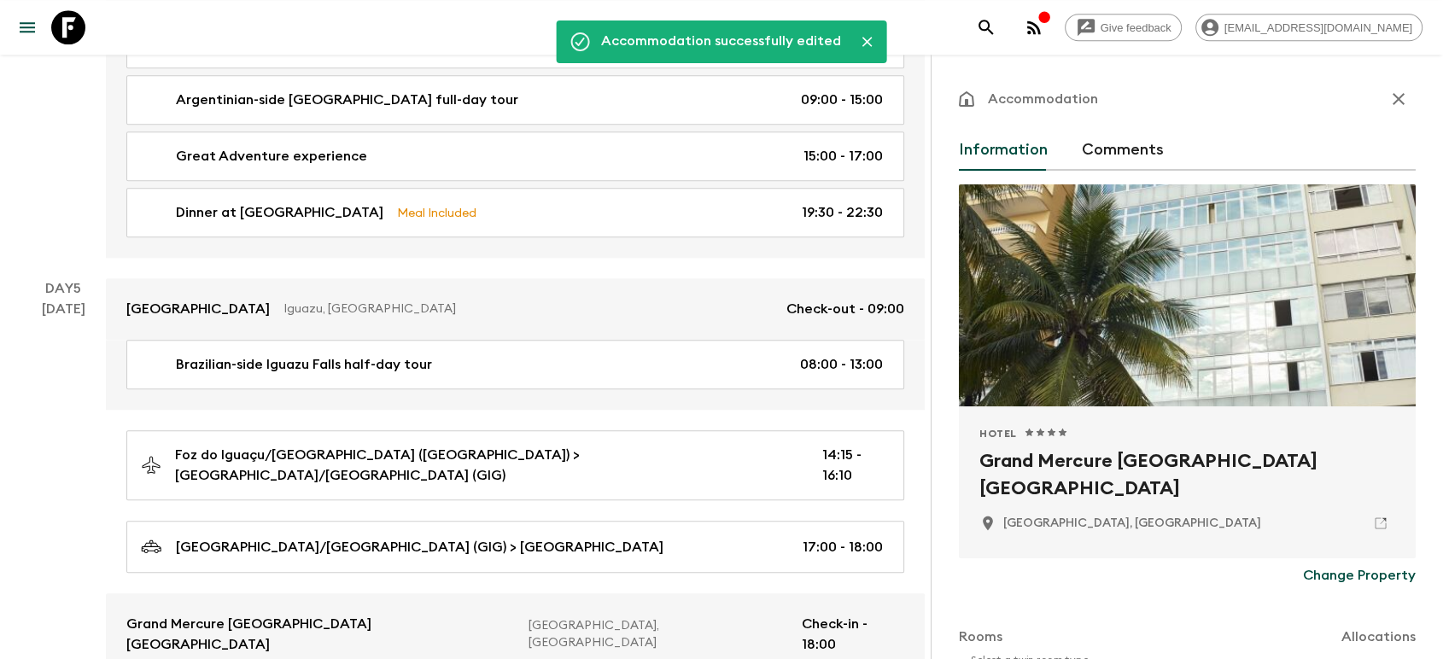
scroll to position [1803, 0]
click at [1389, 100] on icon "button" at bounding box center [1399, 99] width 20 height 20
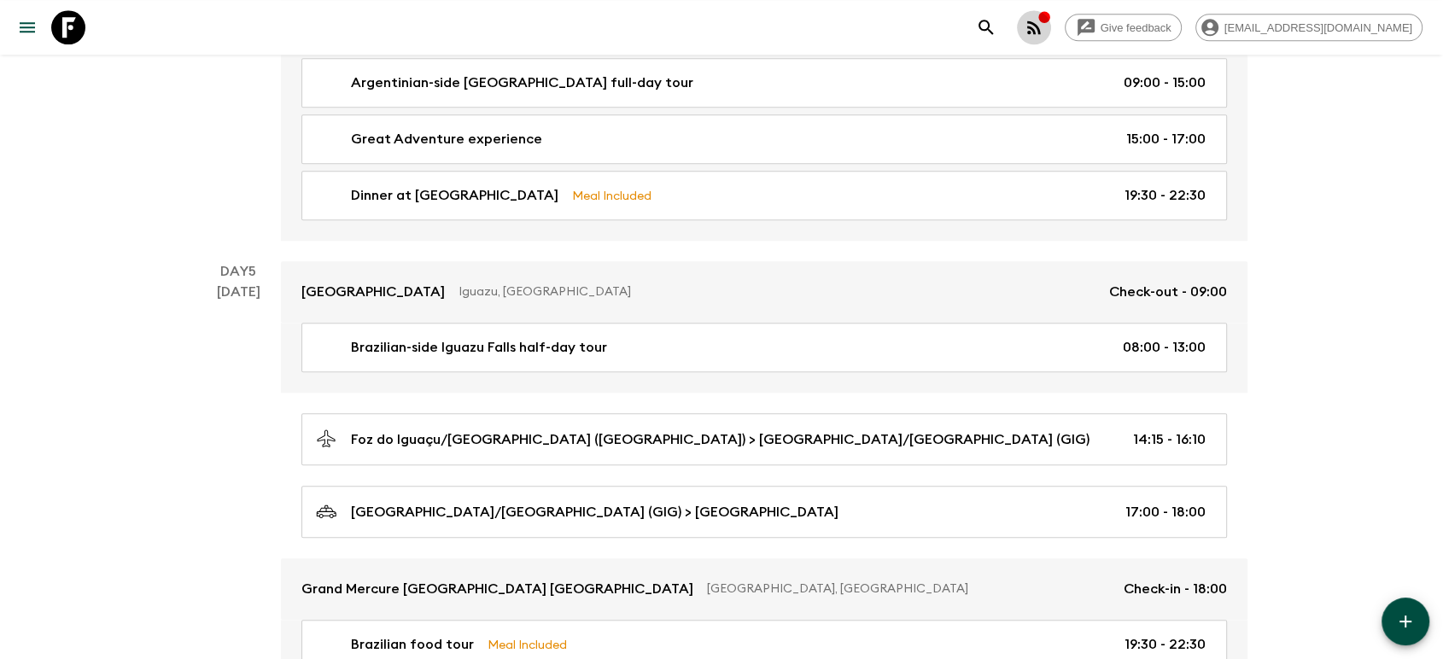
click at [1051, 25] on div "button" at bounding box center [1045, 18] width 14 height 17
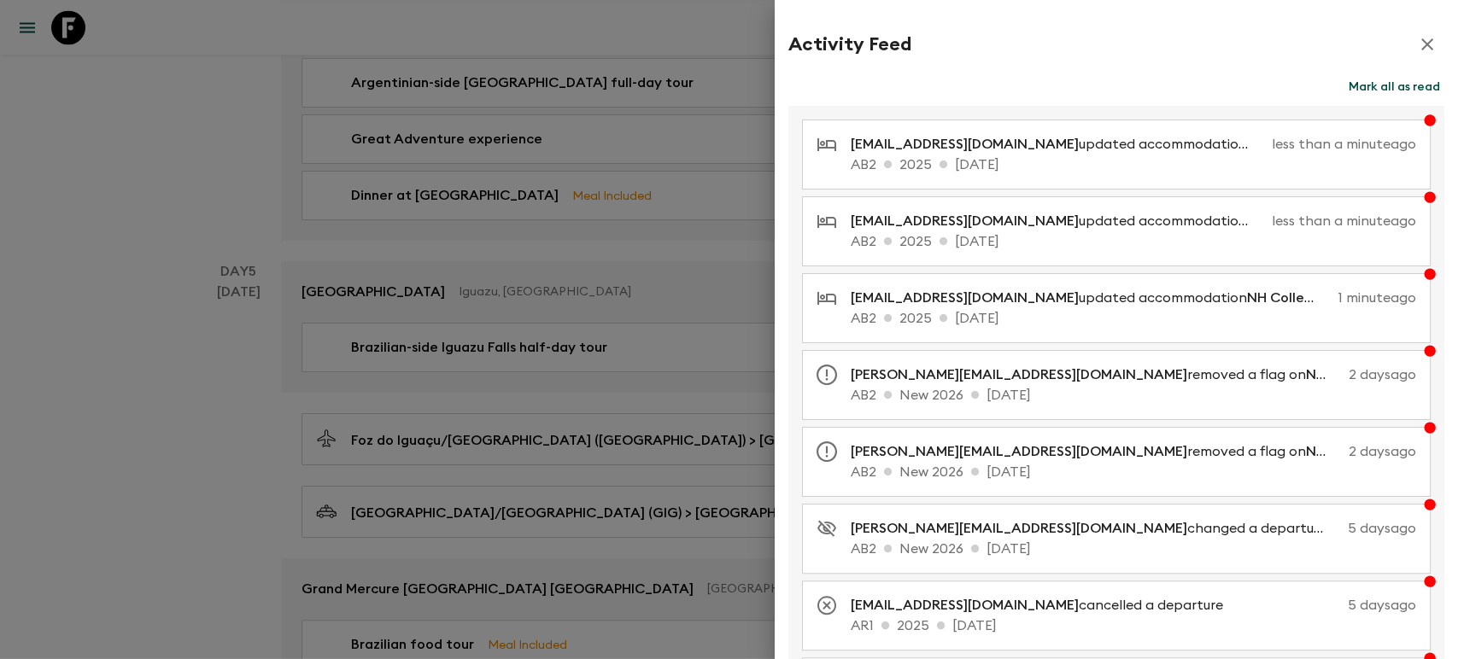
click at [1375, 91] on button "Mark all as read" at bounding box center [1394, 87] width 100 height 24
click at [1417, 49] on icon "button" at bounding box center [1427, 44] width 20 height 20
